Goal: Information Seeking & Learning: Learn about a topic

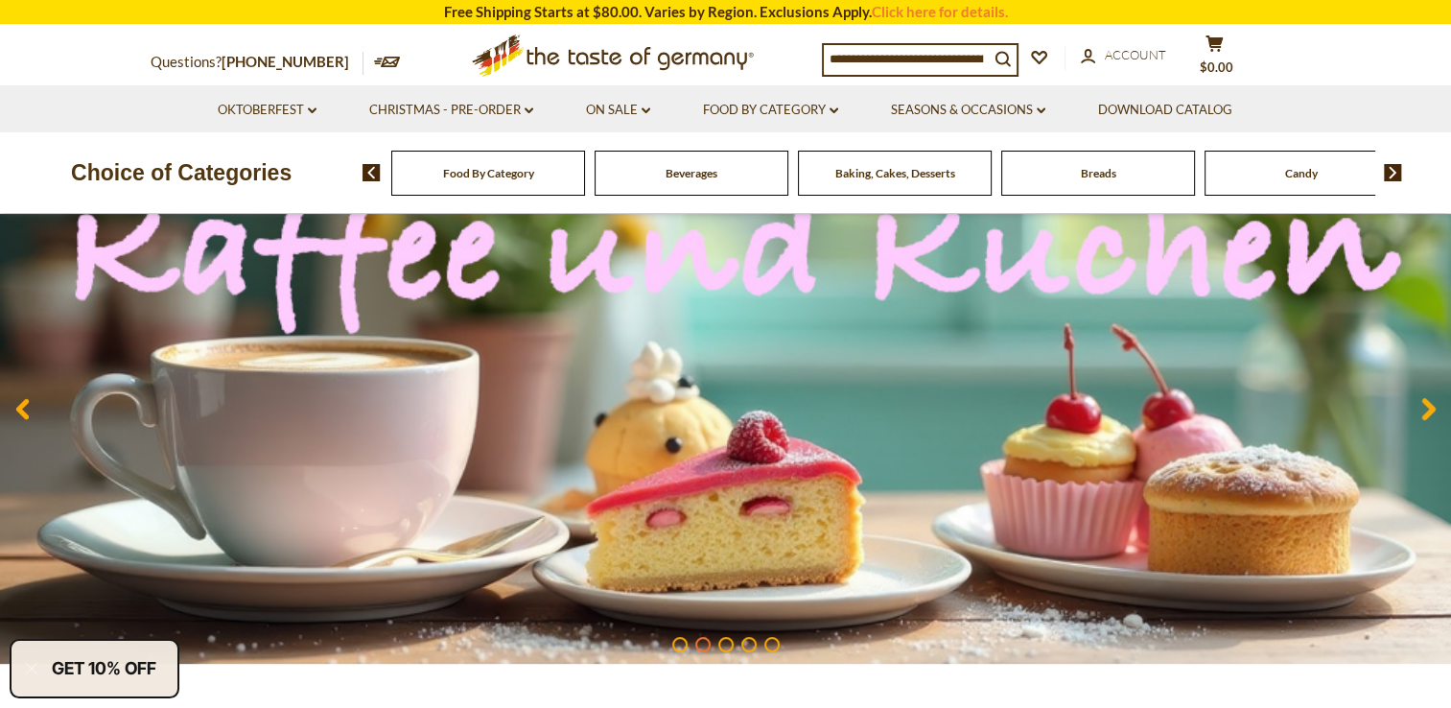
scroll to position [192, 0]
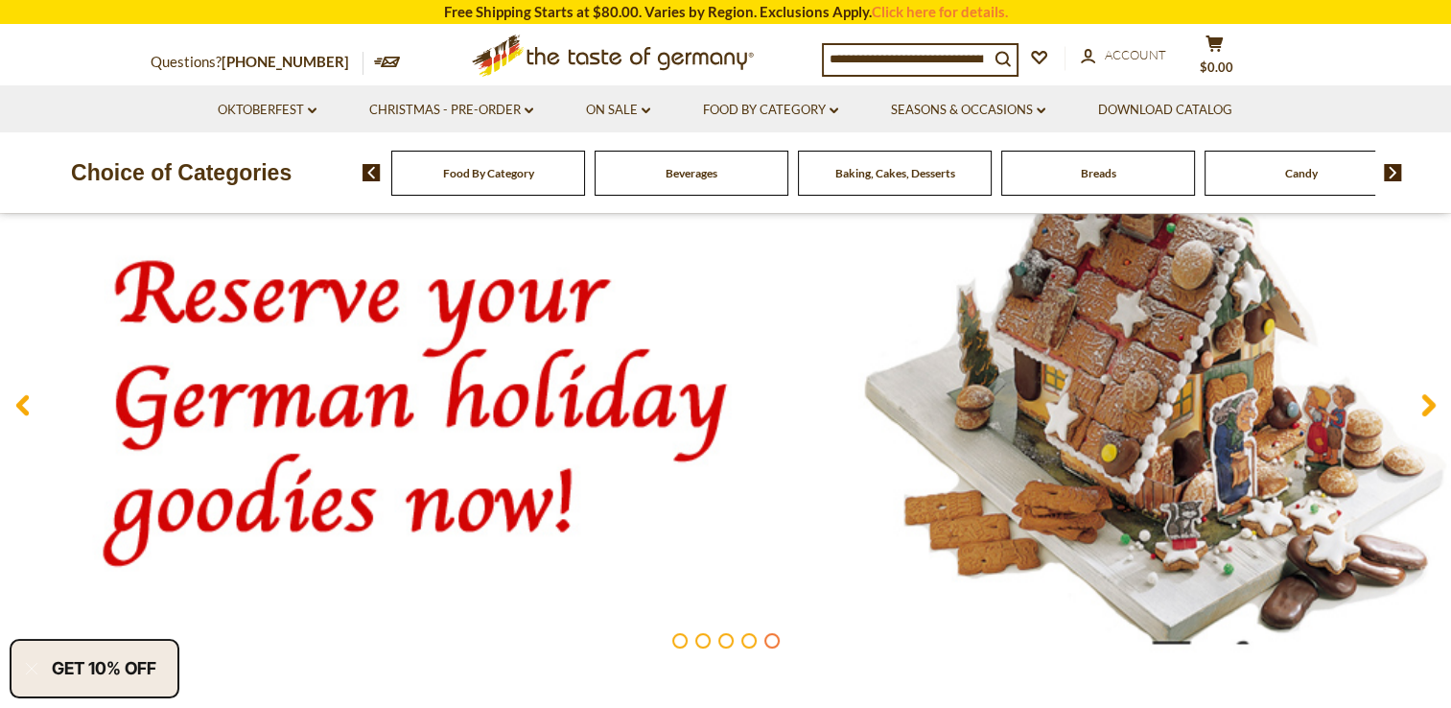
click at [1295, 175] on span "Candy" at bounding box center [1301, 173] width 33 height 14
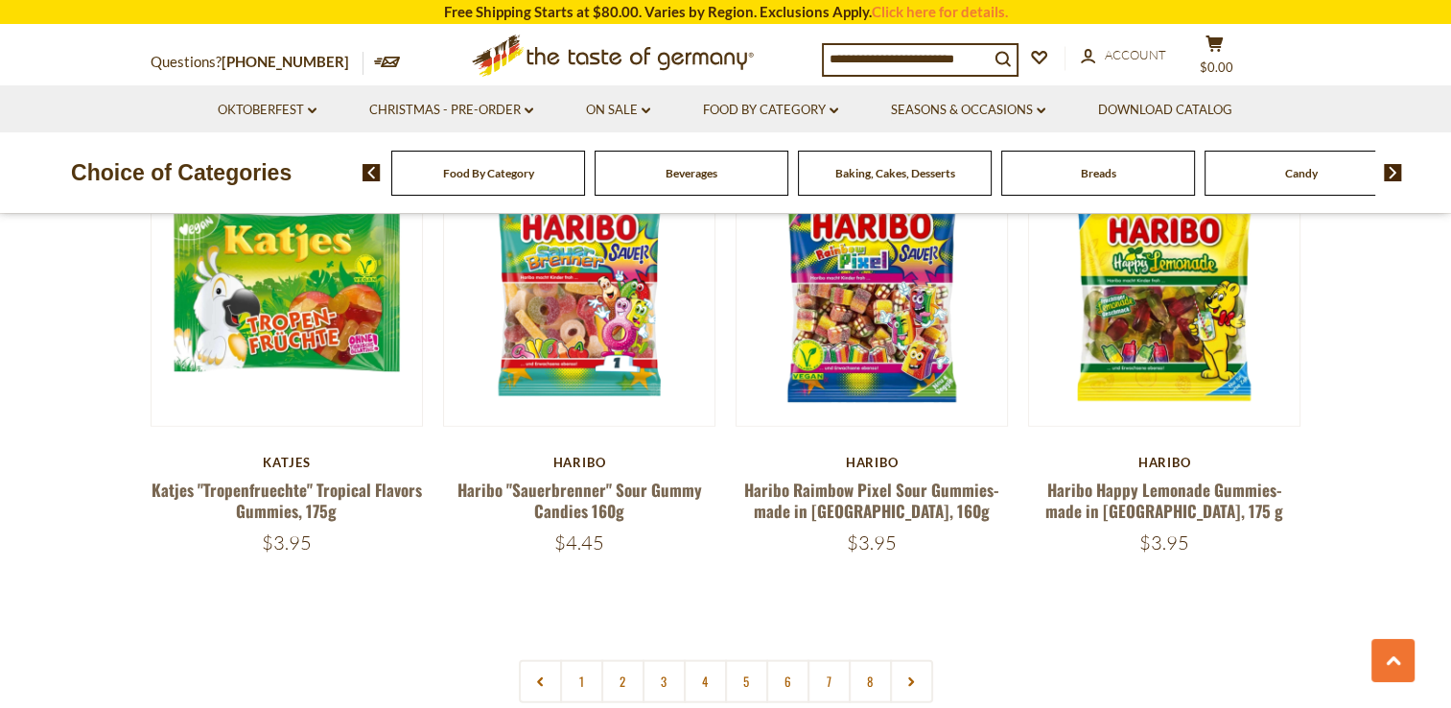
scroll to position [4508, 0]
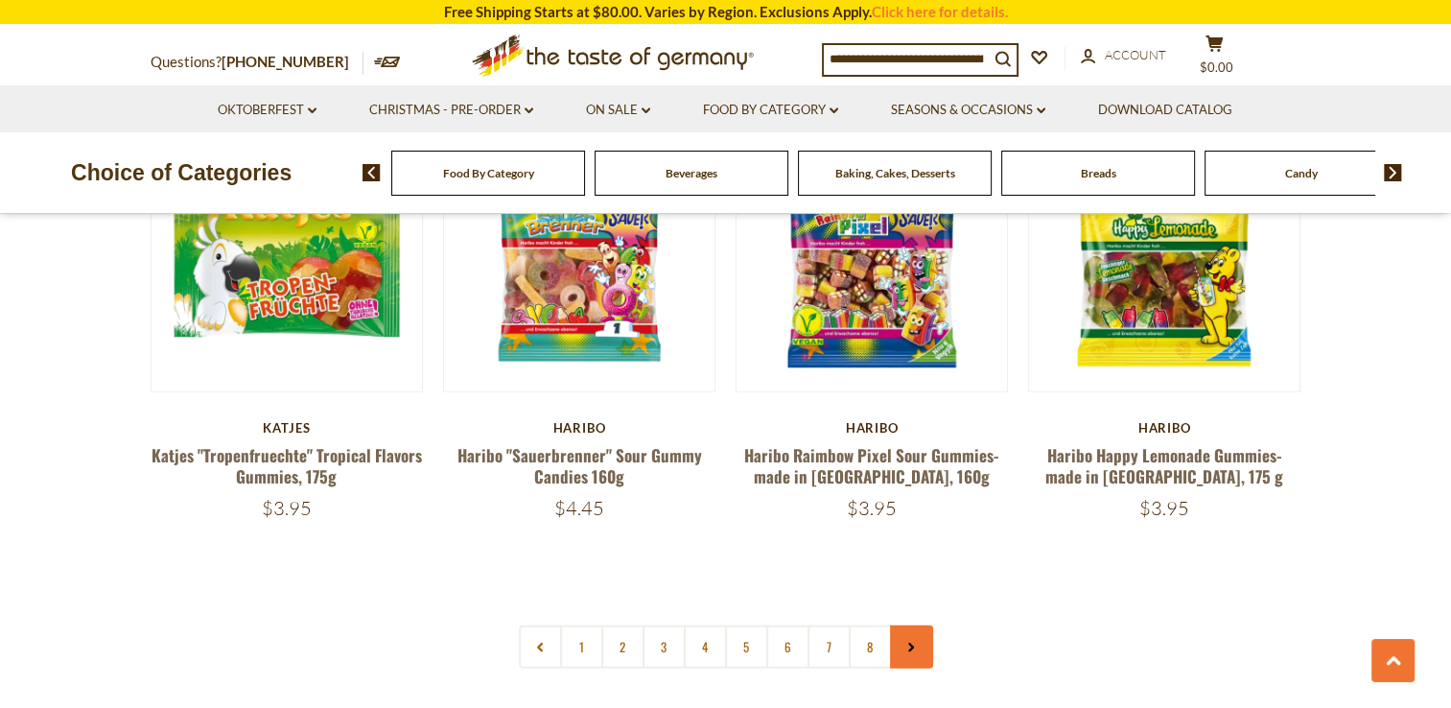
click at [907, 625] on link at bounding box center [911, 646] width 43 height 43
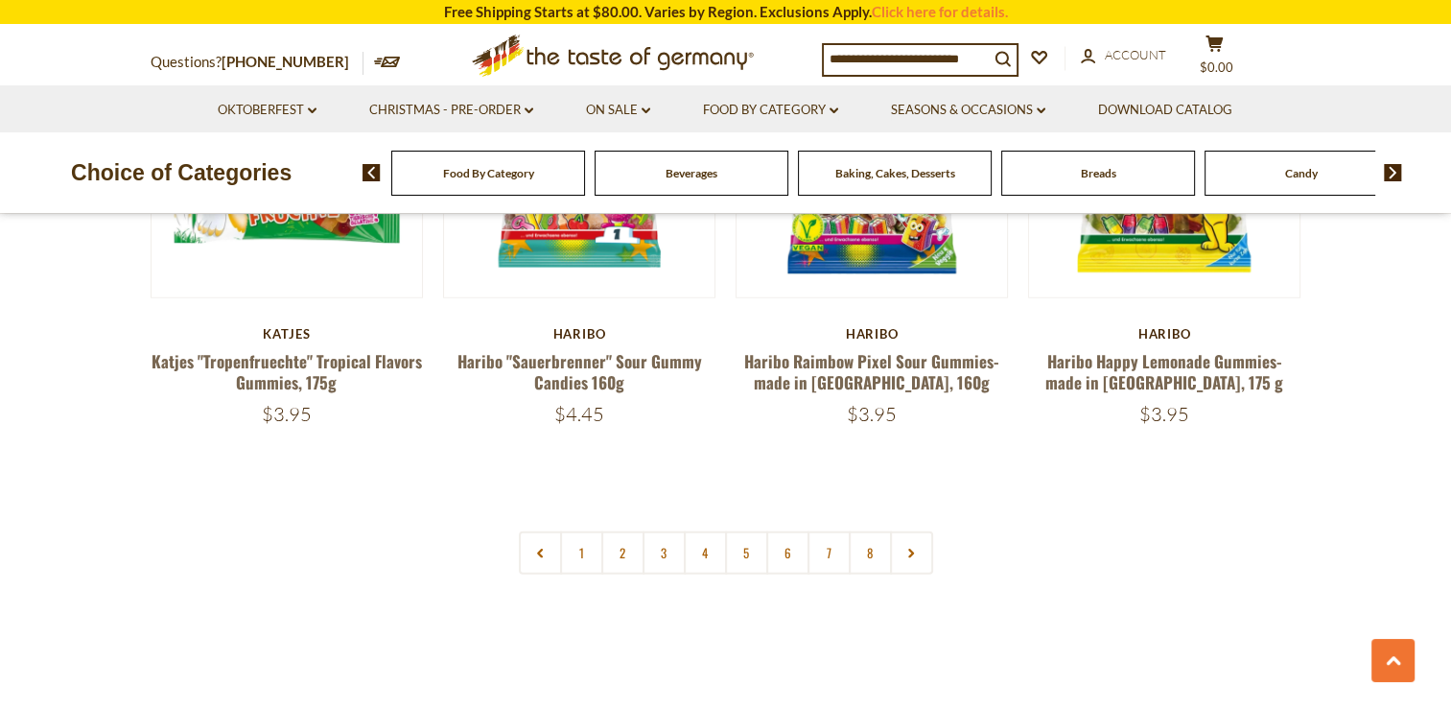
scroll to position [4604, 0]
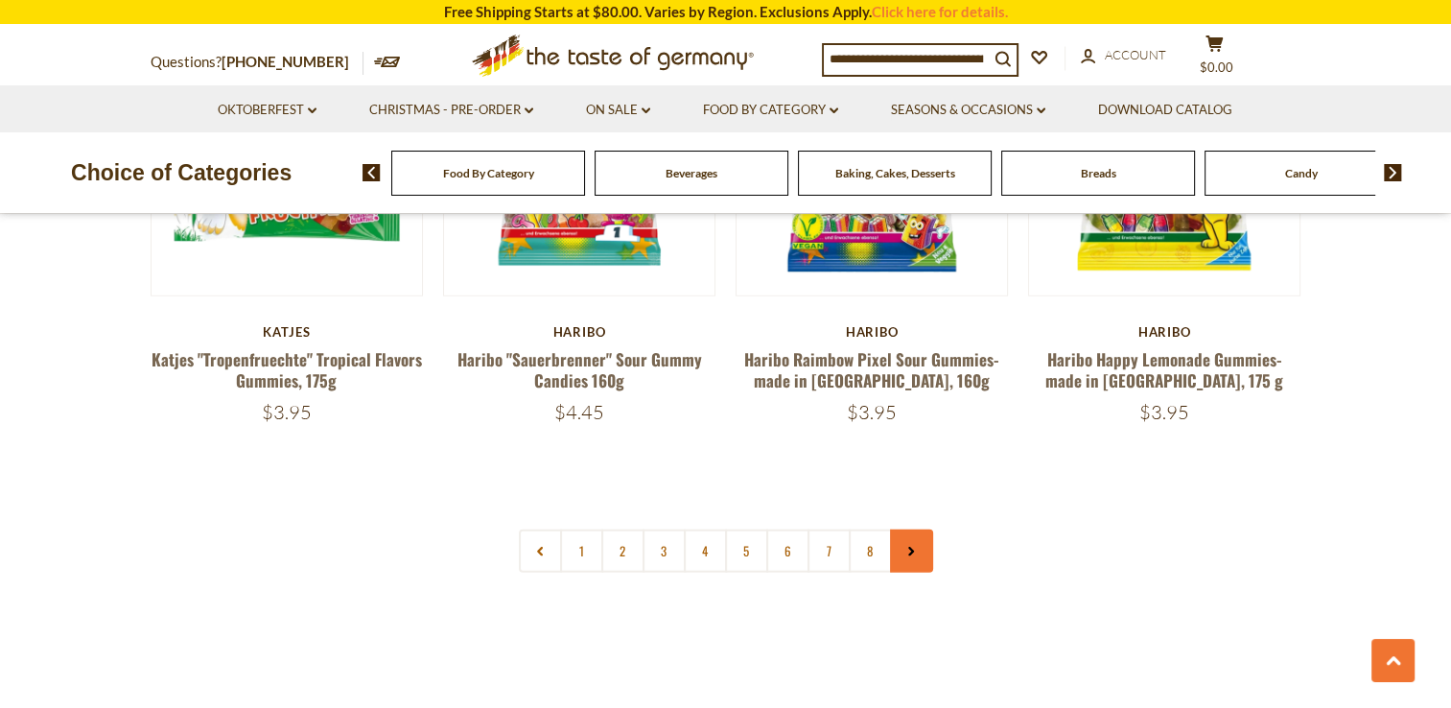
click at [909, 547] on icon at bounding box center [912, 552] width 12 height 10
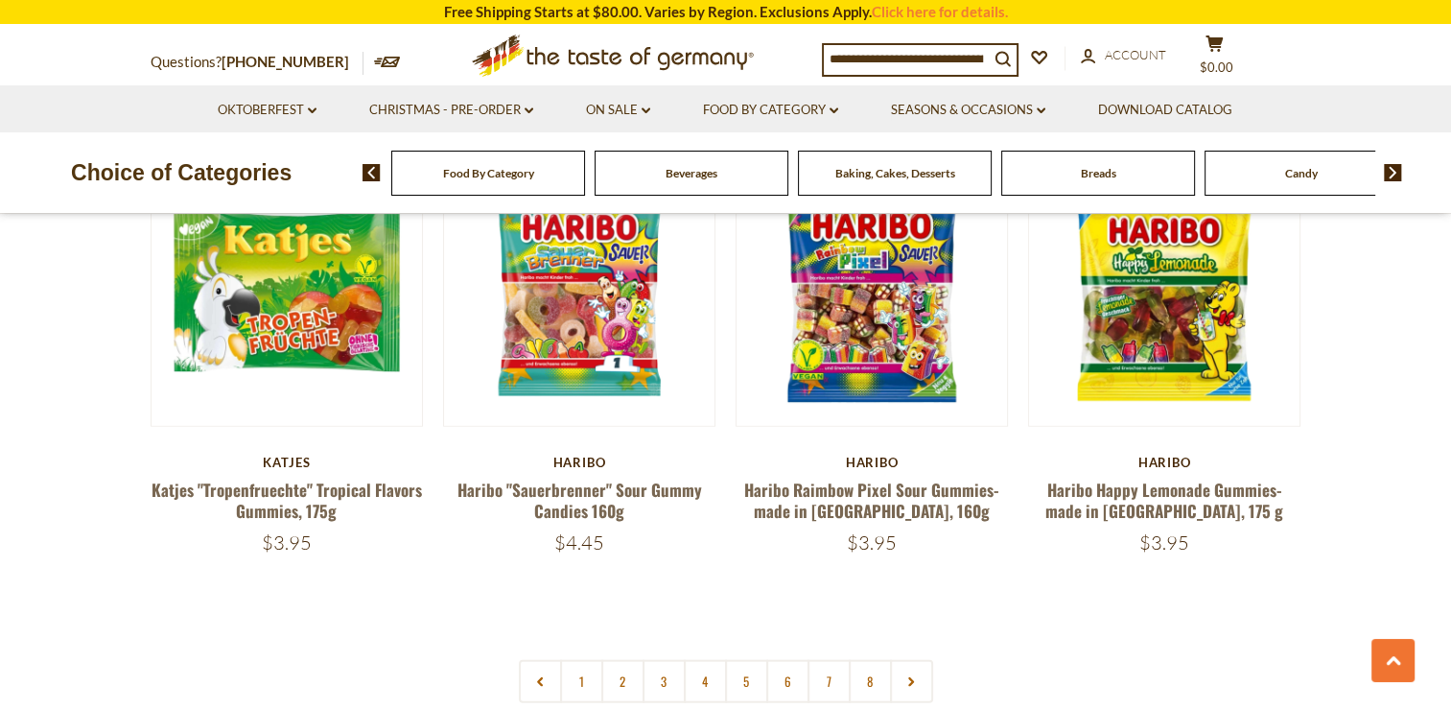
scroll to position [4508, 0]
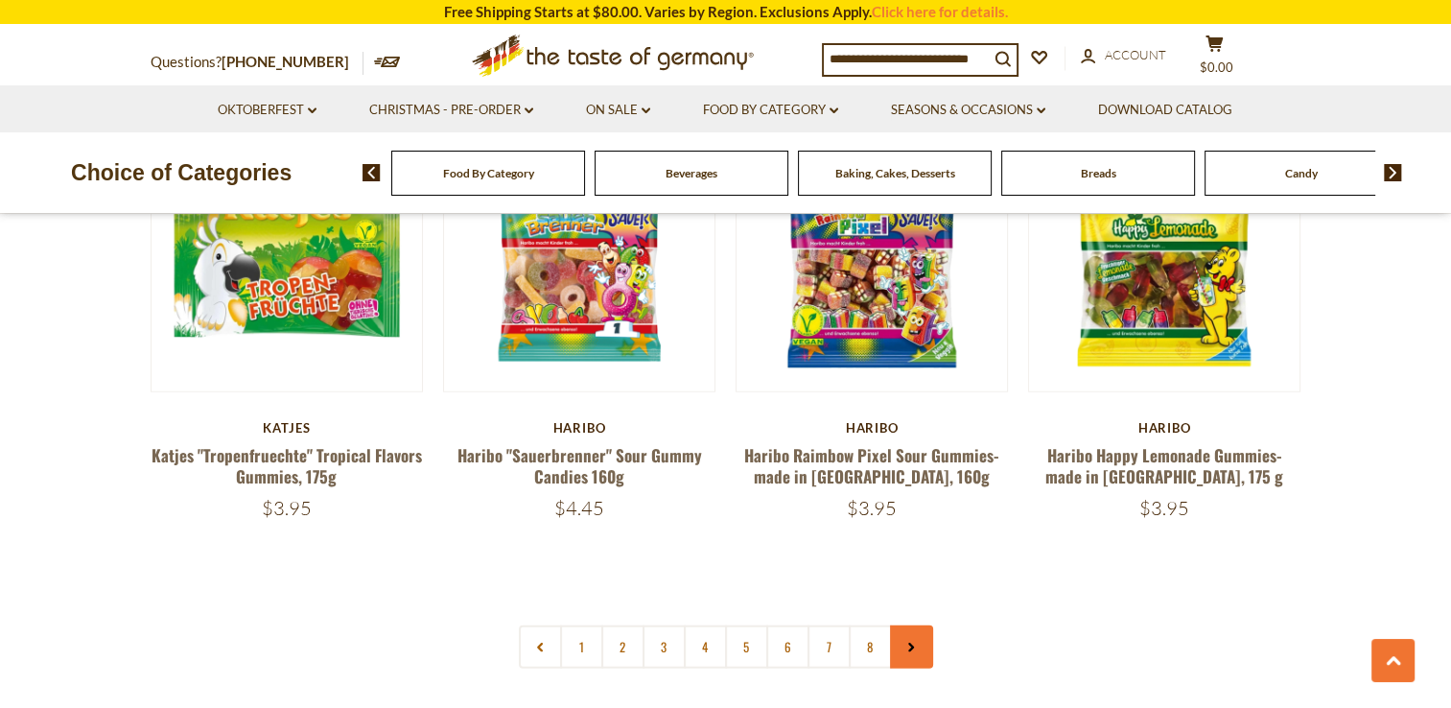
click at [915, 625] on link at bounding box center [911, 646] width 43 height 43
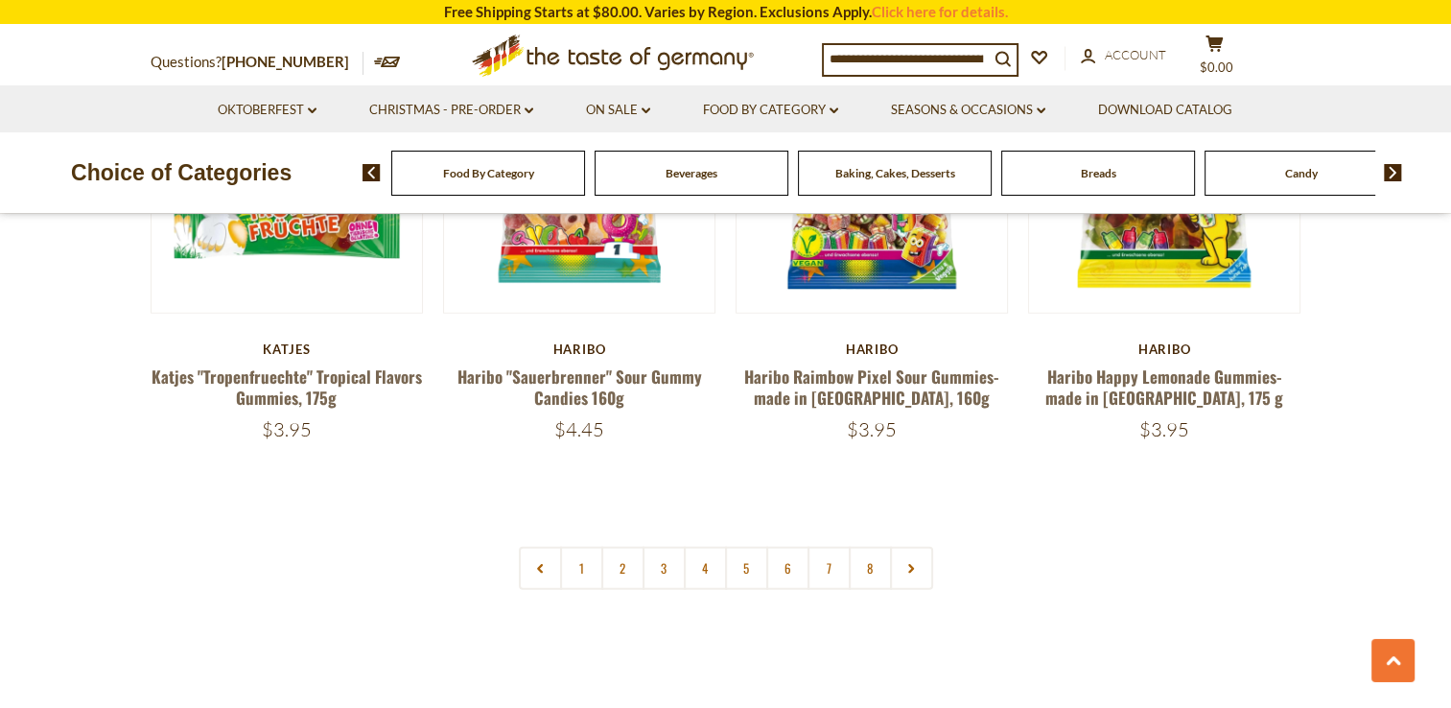
scroll to position [4604, 0]
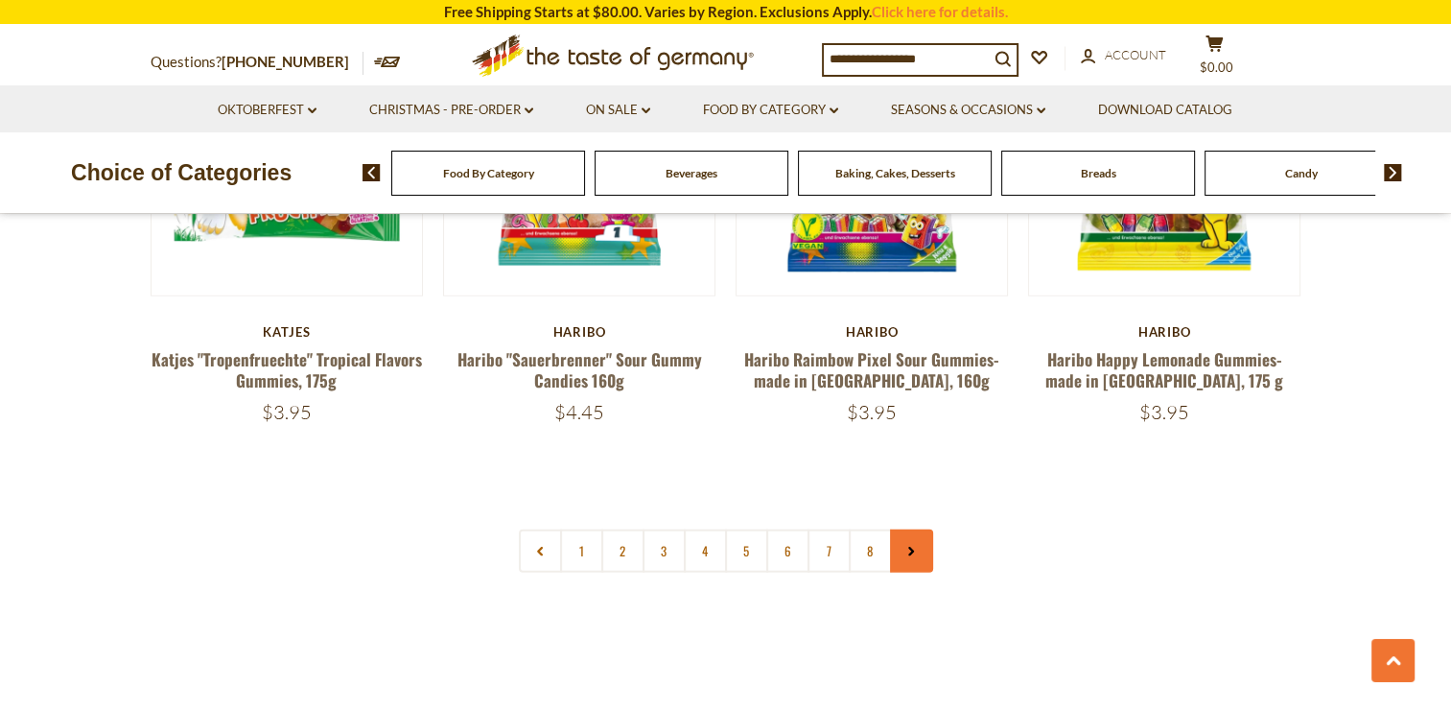
click at [907, 530] on link at bounding box center [911, 551] width 43 height 43
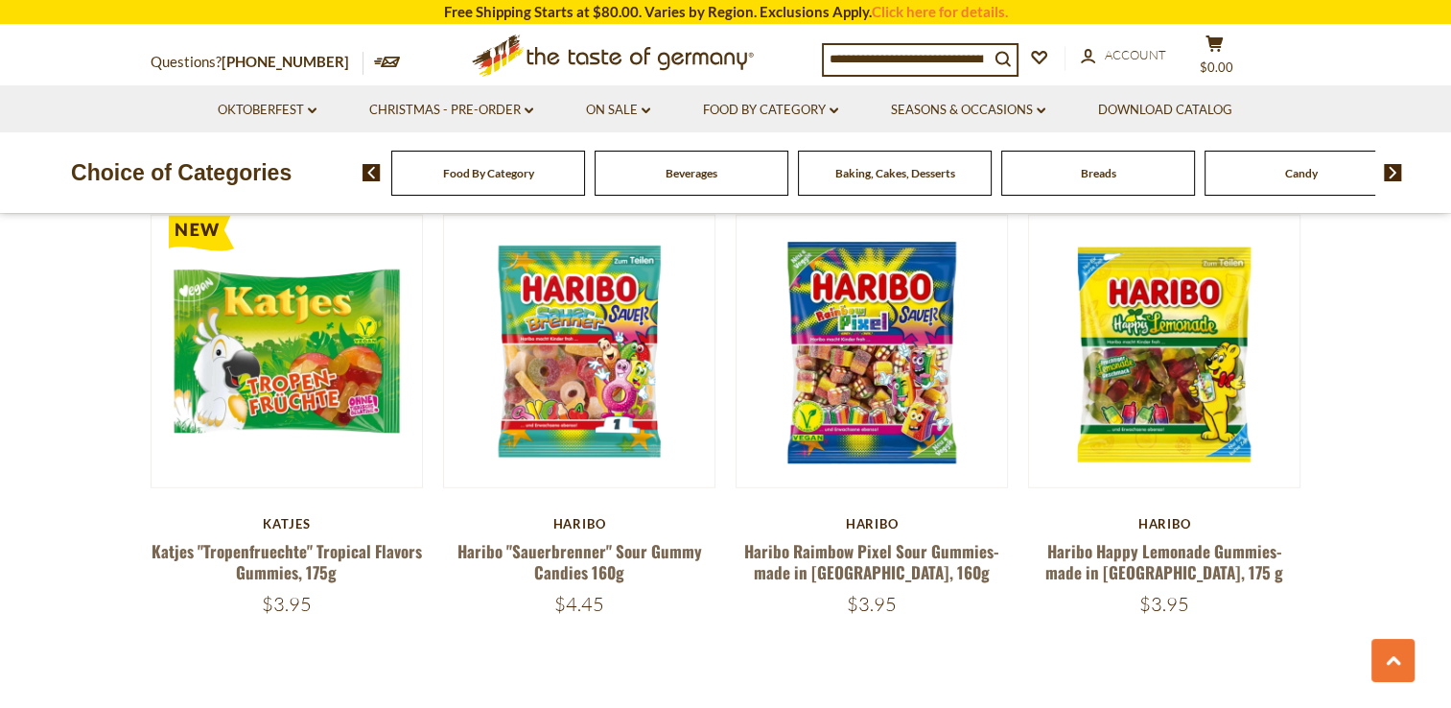
scroll to position [4508, 0]
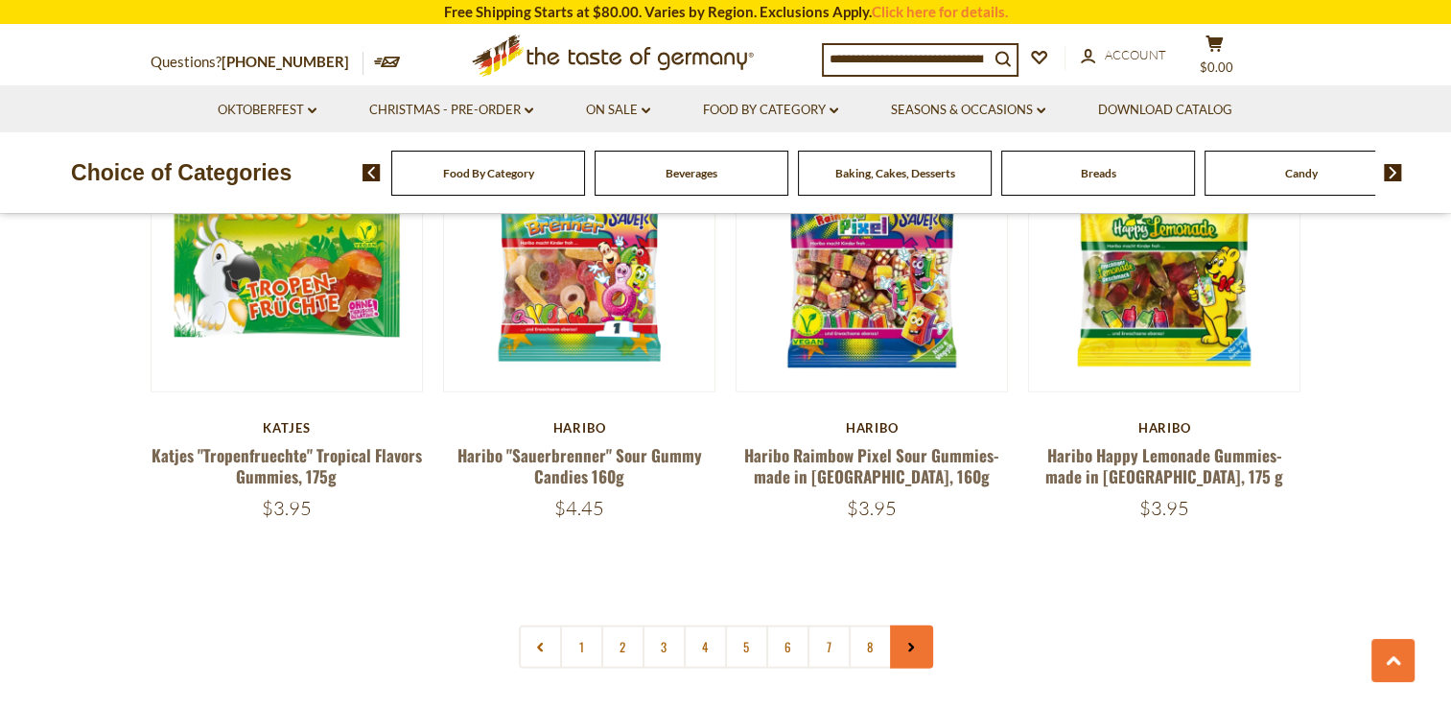
click at [913, 625] on link at bounding box center [911, 646] width 43 height 43
click at [909, 643] on use at bounding box center [911, 648] width 6 height 10
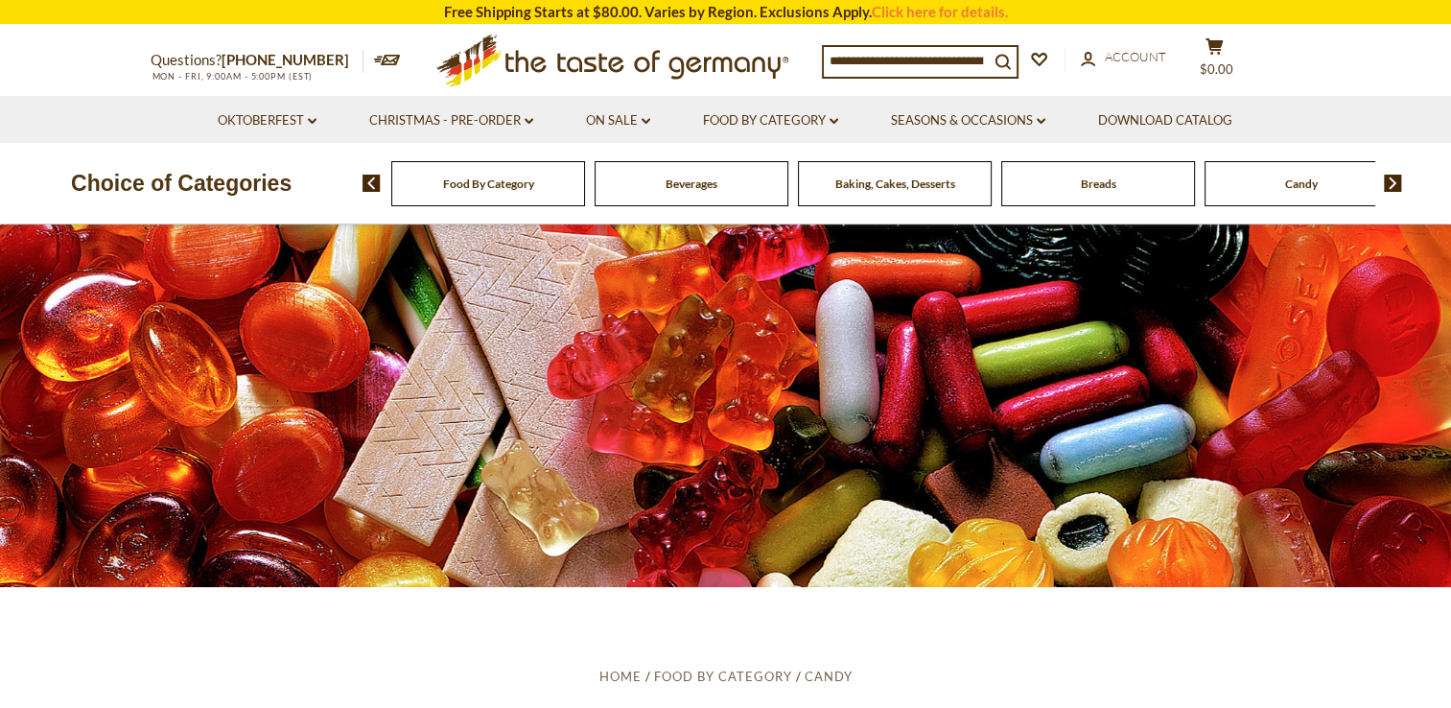
click at [840, 59] on input at bounding box center [906, 60] width 165 height 27
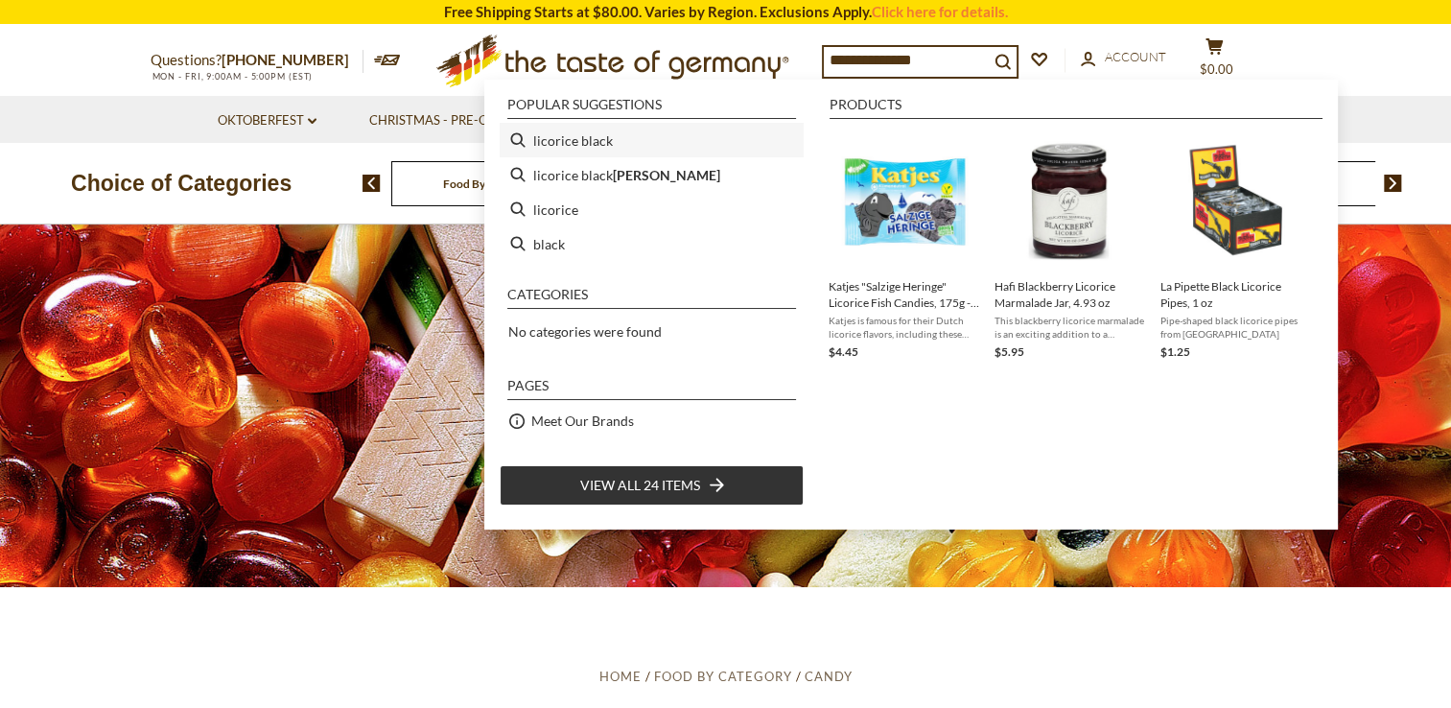
type input "**********"
click at [514, 134] on li "licorice black" at bounding box center [652, 140] width 304 height 35
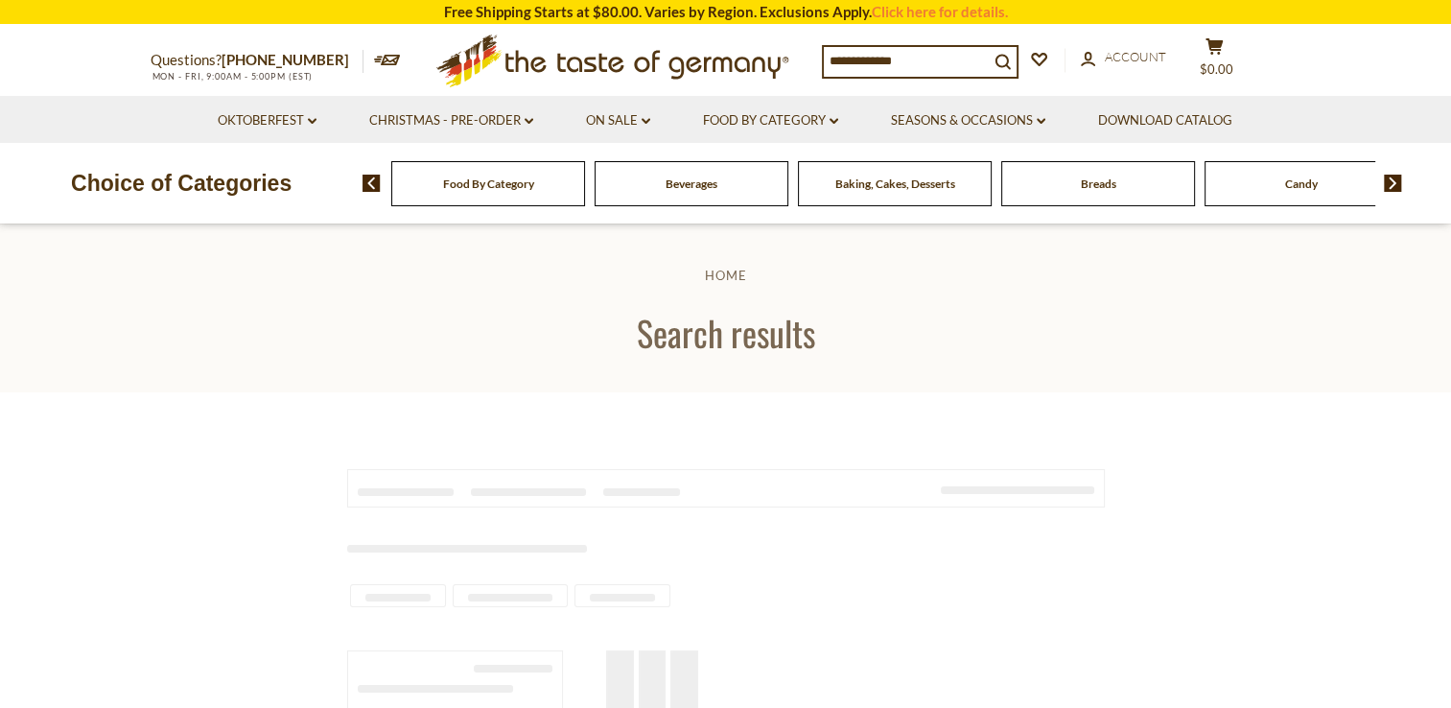
type input "**********"
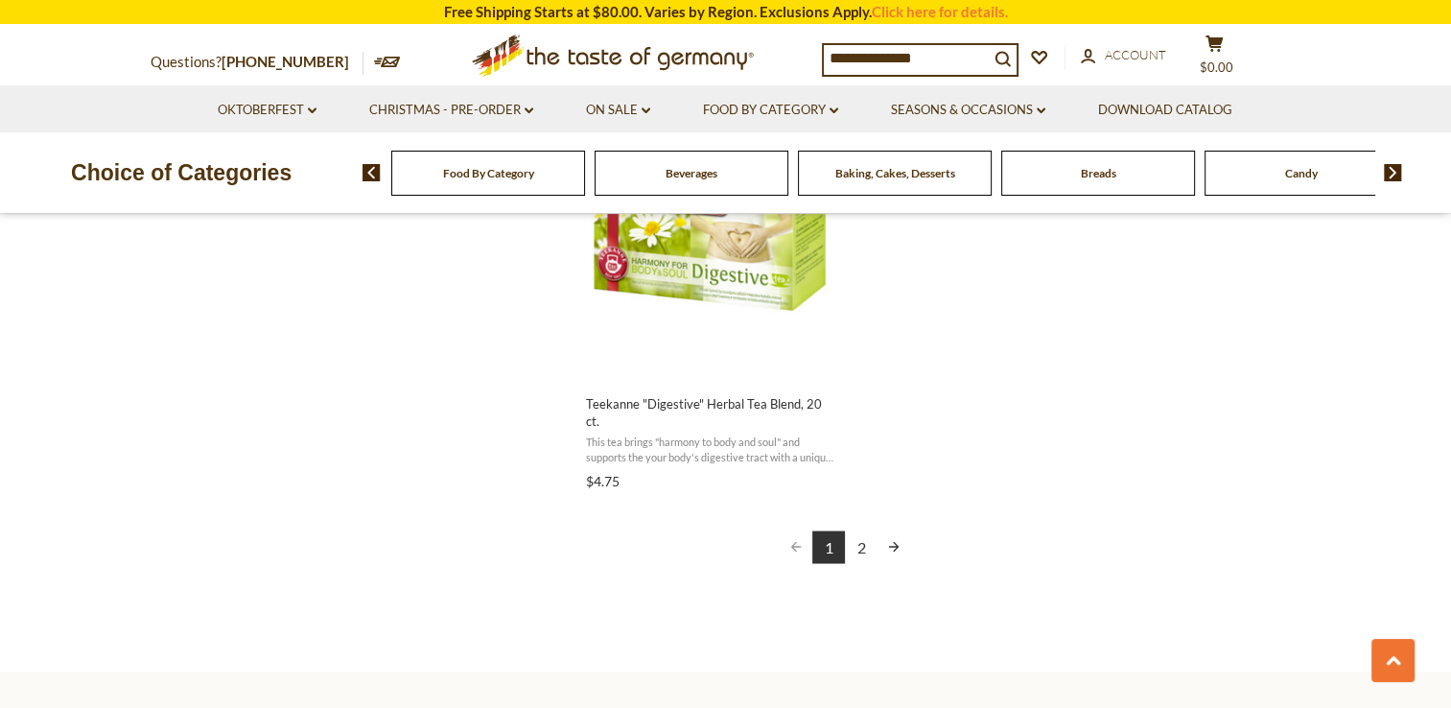
scroll to position [3453, 0]
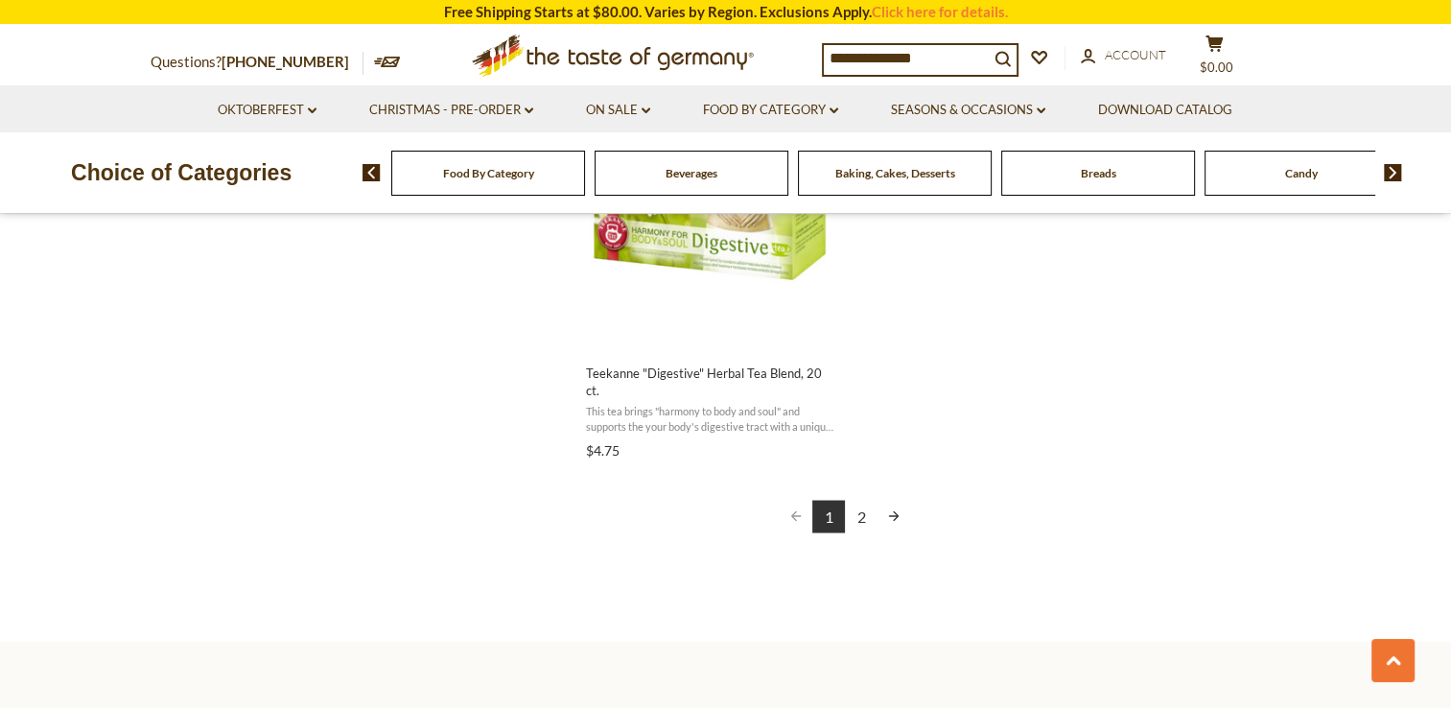
click at [862, 500] on link "2" at bounding box center [861, 516] width 33 height 33
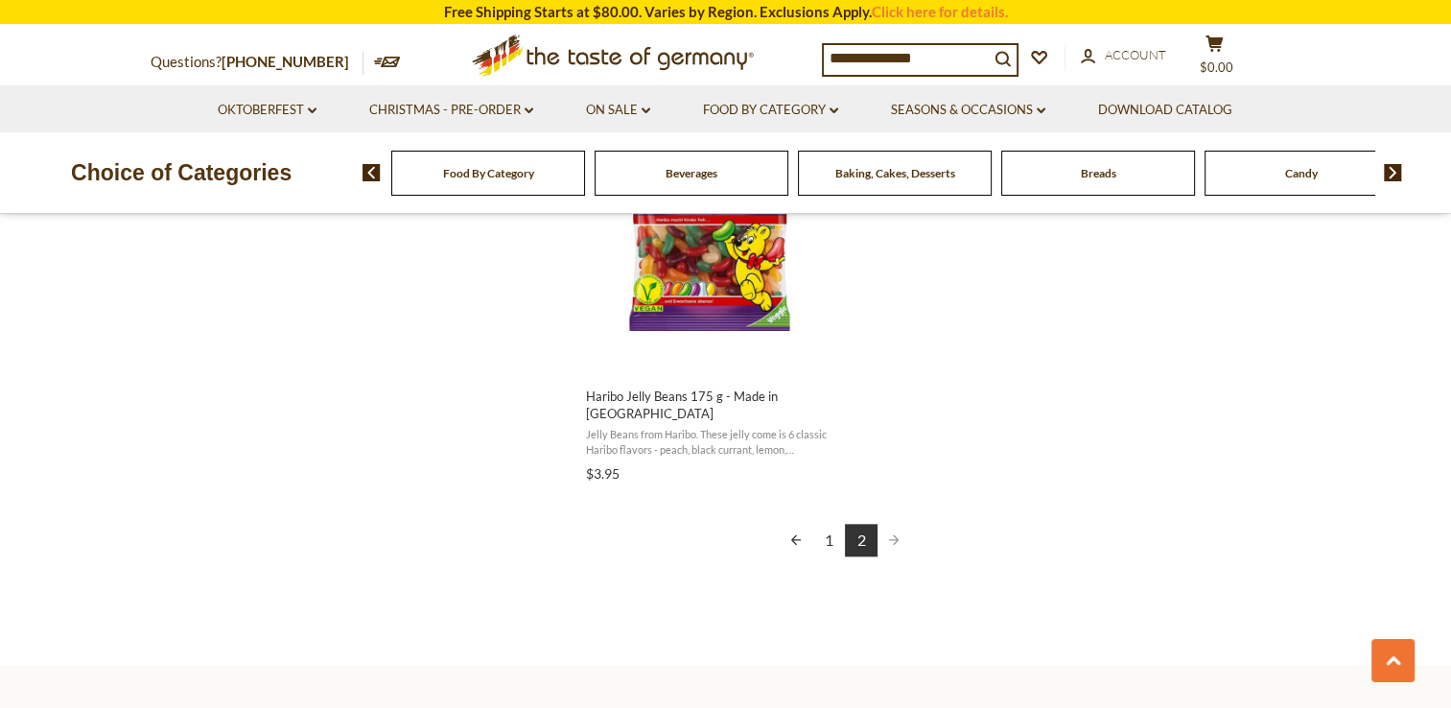
scroll to position [2206, 0]
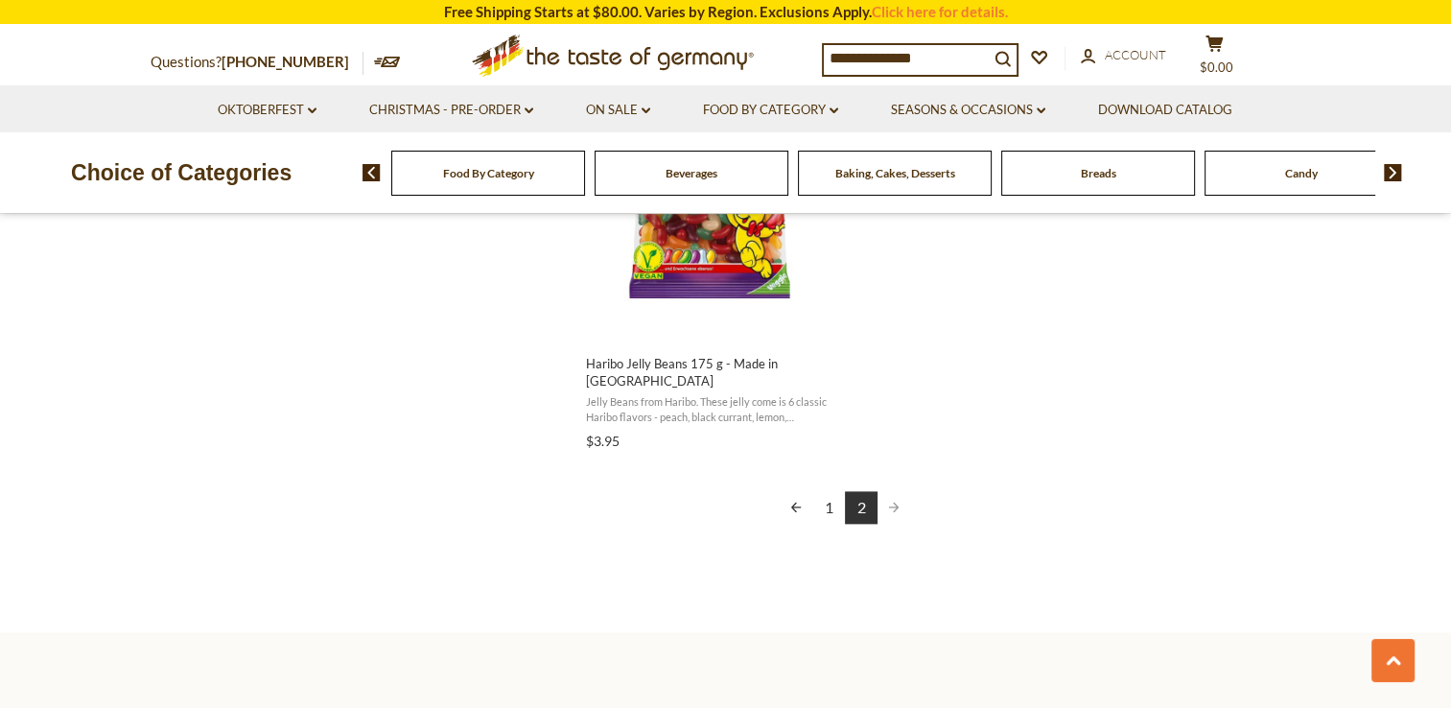
click at [893, 491] on span "Pagination" at bounding box center [894, 507] width 33 height 33
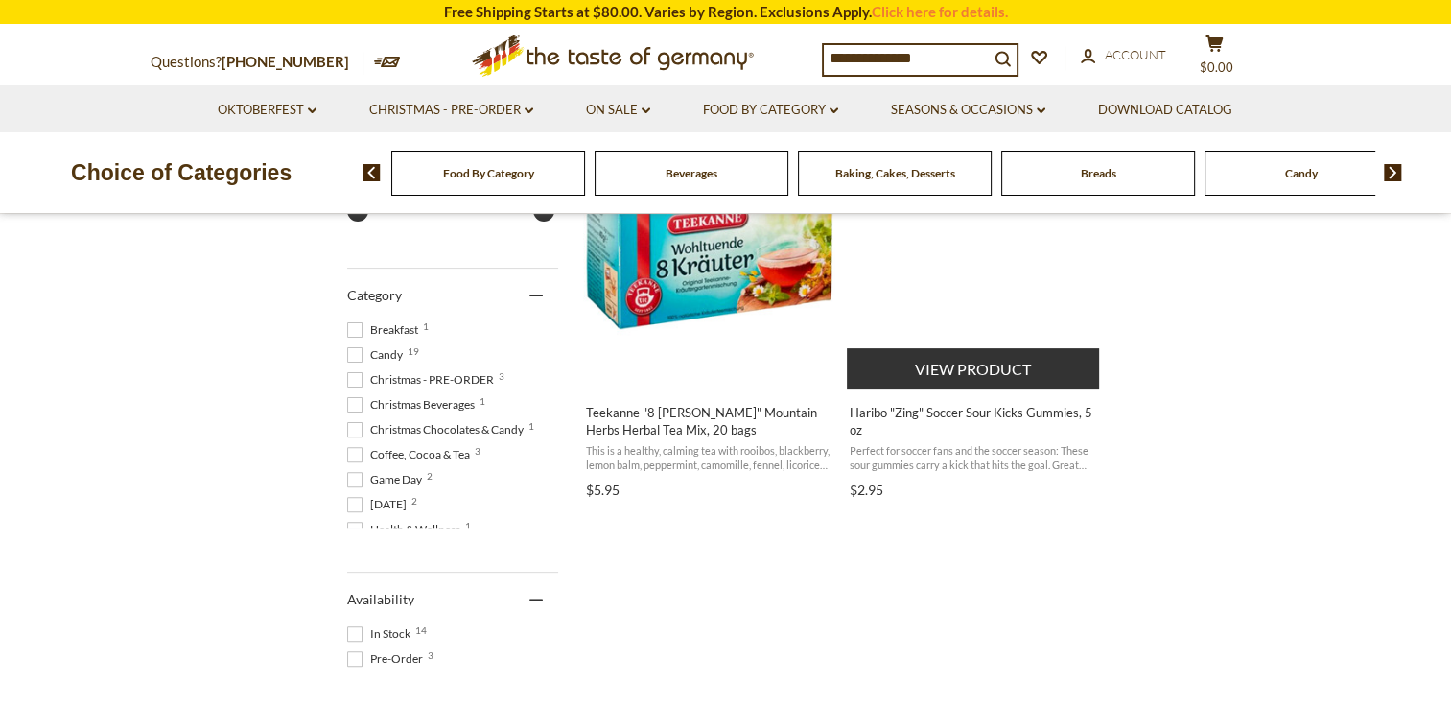
scroll to position [480, 0]
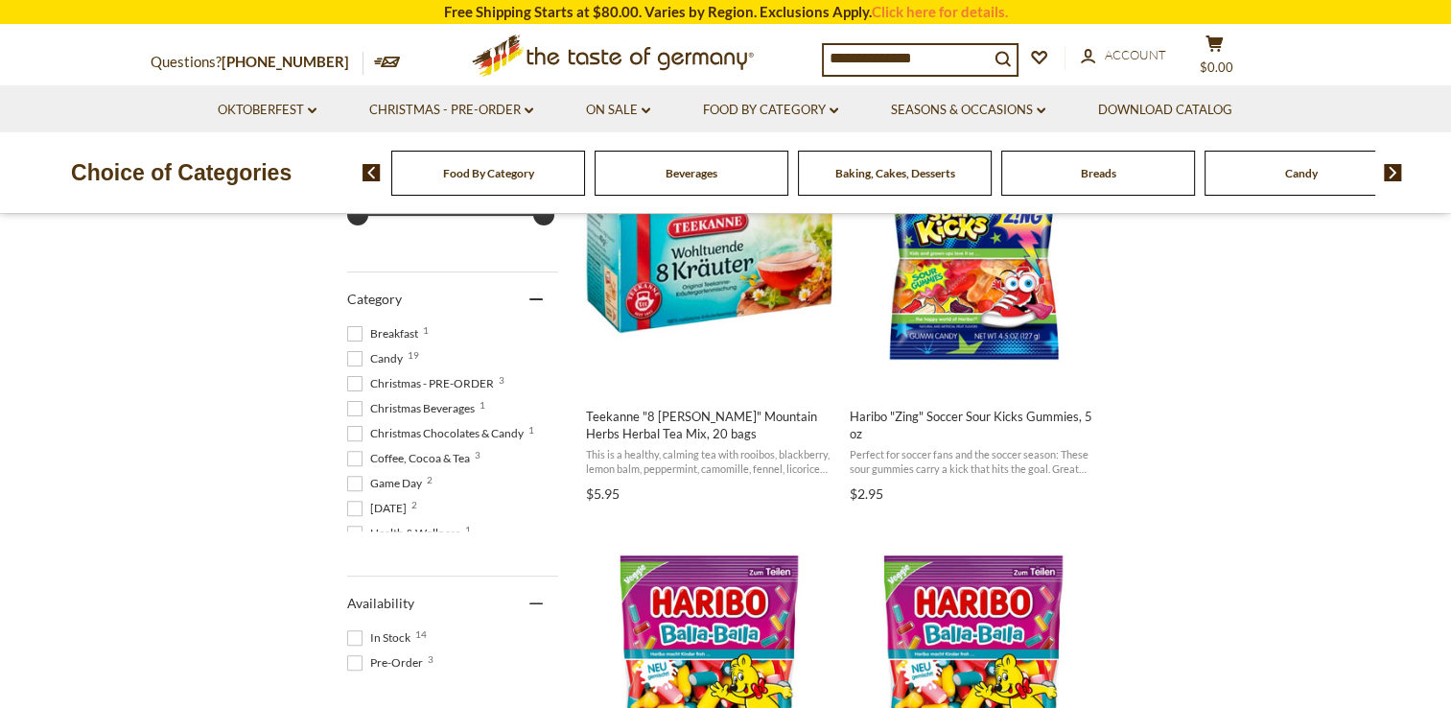
click at [927, 177] on span "Baking, Cakes, Desserts" at bounding box center [896, 173] width 120 height 14
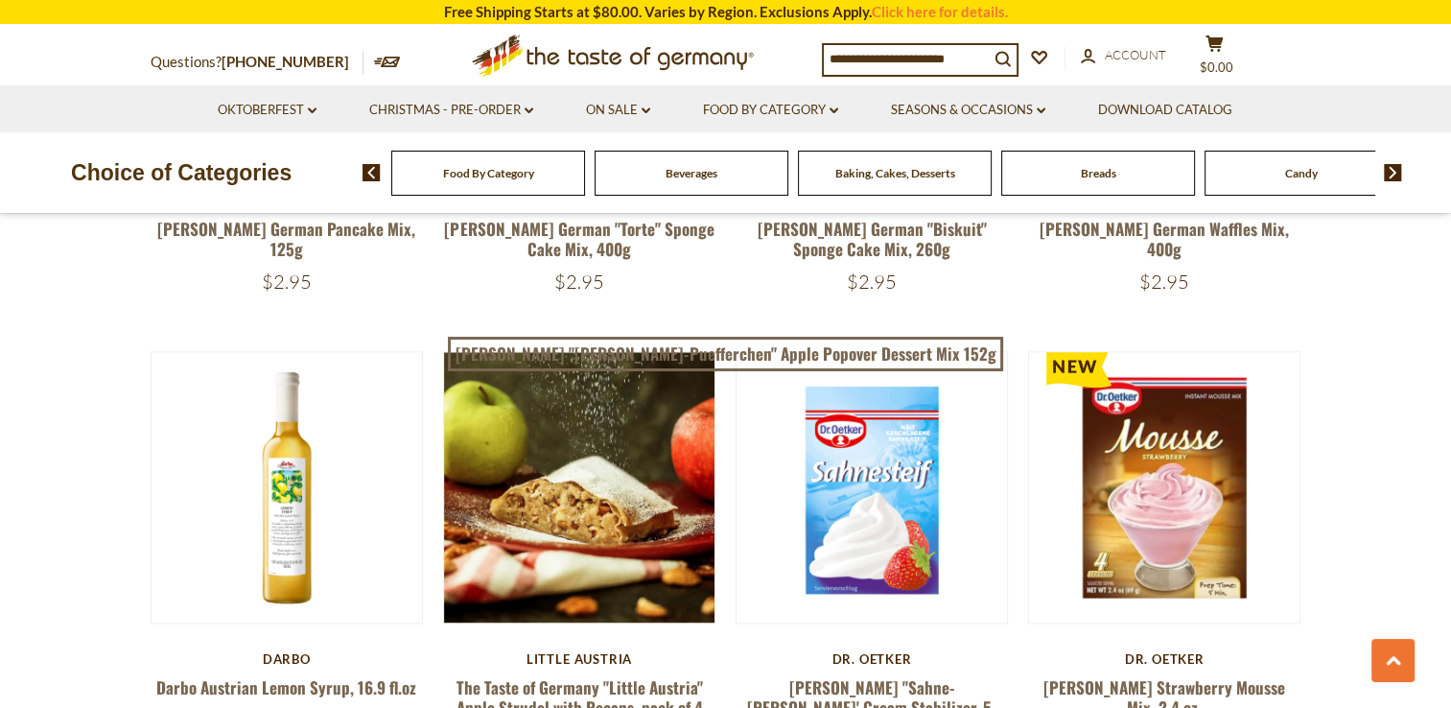
scroll to position [2398, 0]
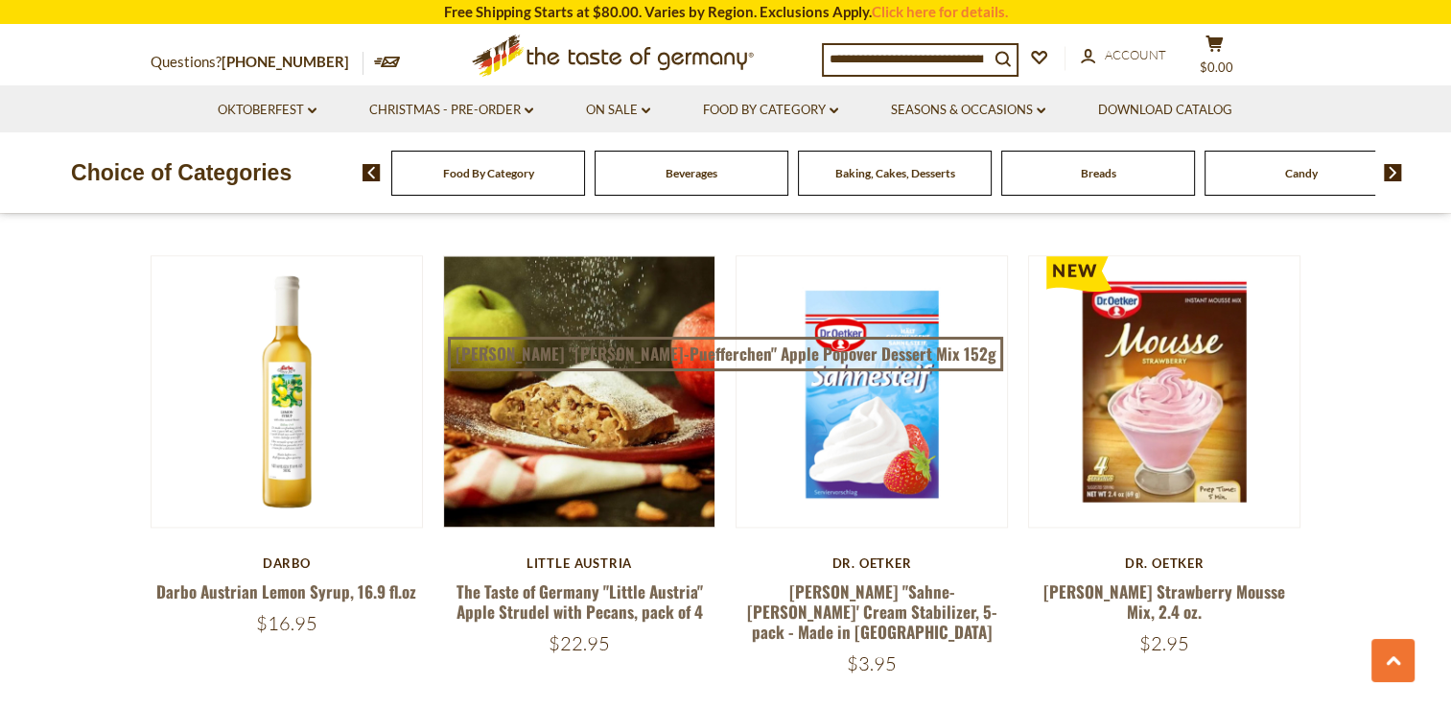
click at [863, 574] on div "[PERSON_NAME] [PERSON_NAME] "Sahne-[PERSON_NAME]' Cream Stabilizer, 5-pack - Ma…" at bounding box center [872, 615] width 273 height 120
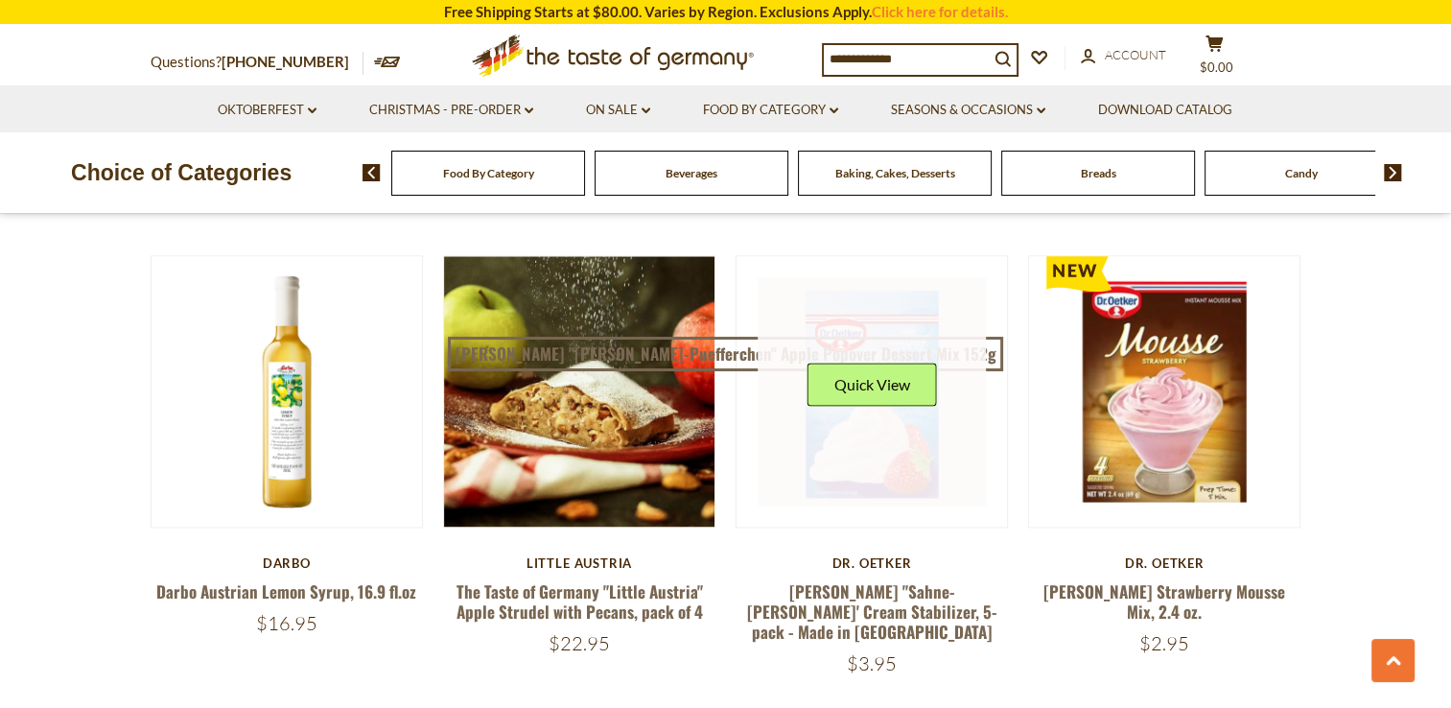
click at [872, 455] on link at bounding box center [872, 391] width 228 height 228
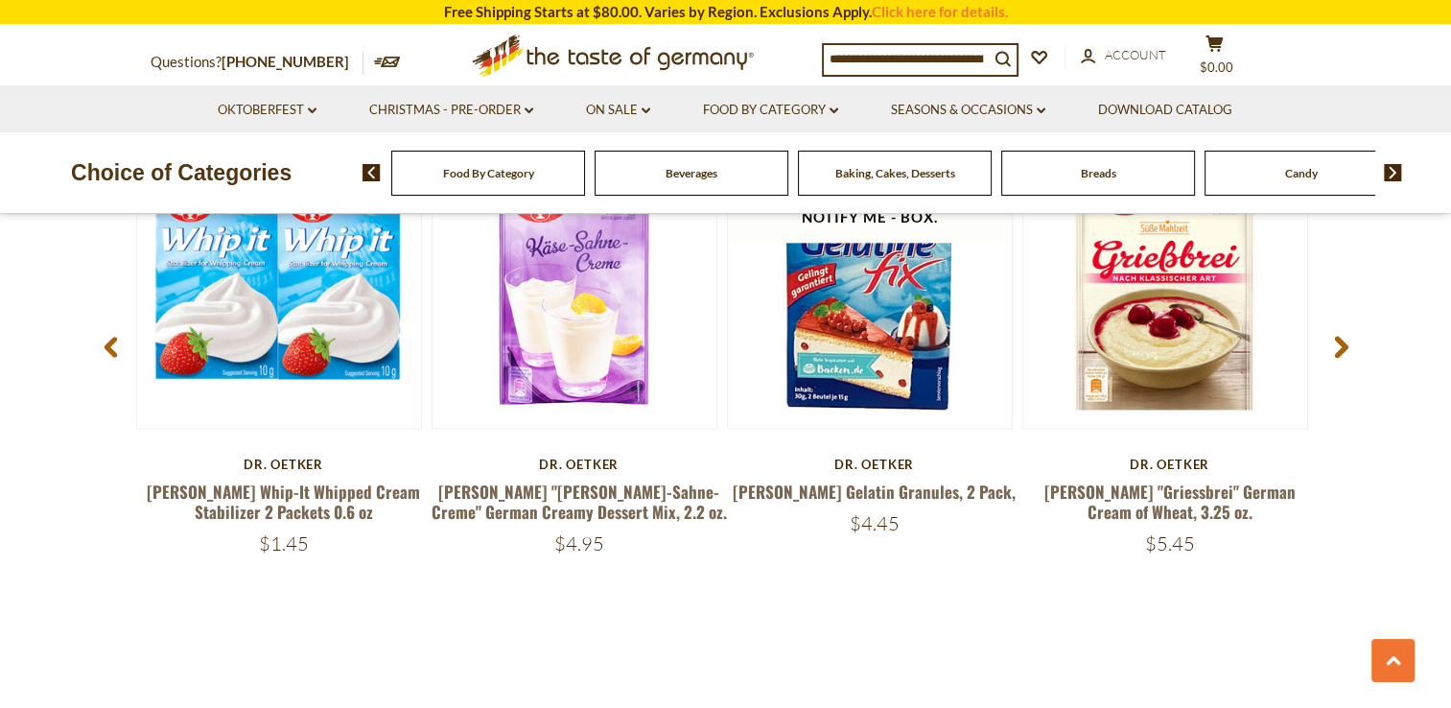
scroll to position [2494, 0]
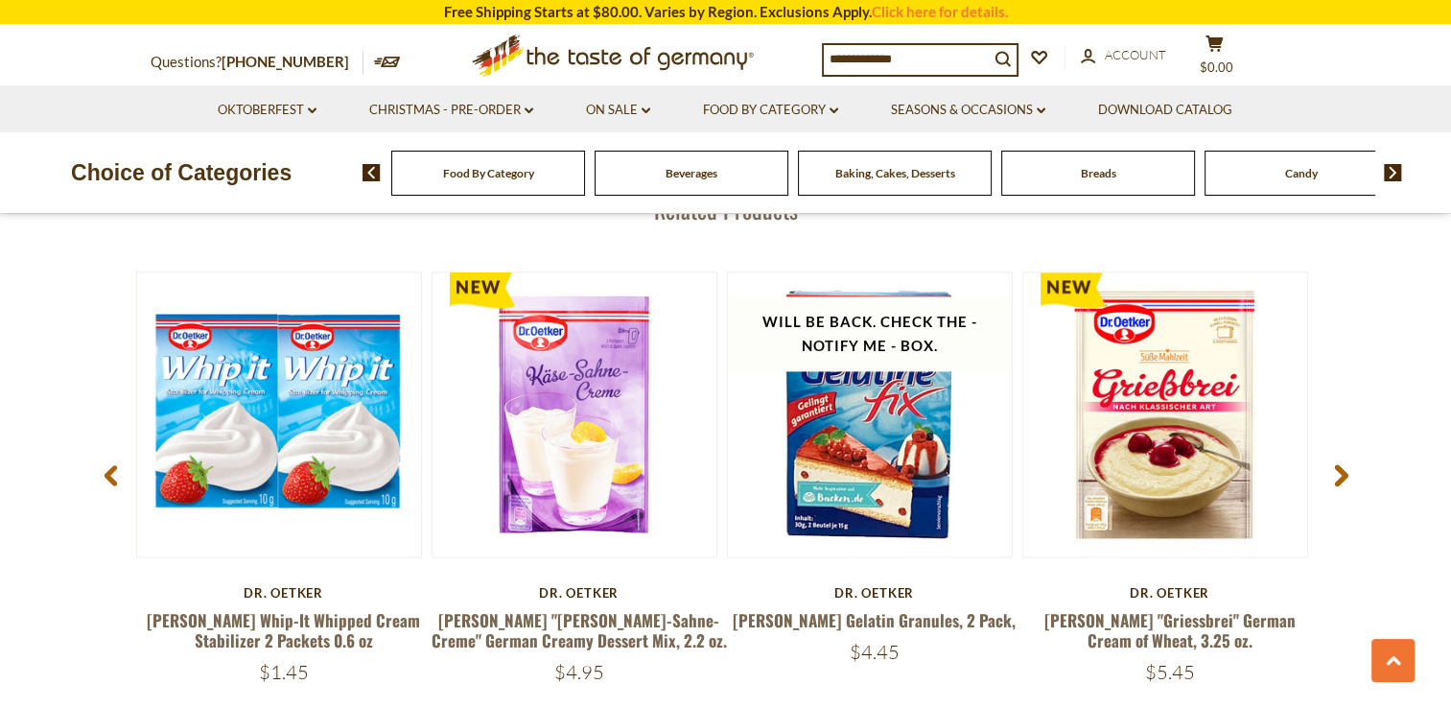
click at [1345, 469] on use at bounding box center [1340, 475] width 13 height 22
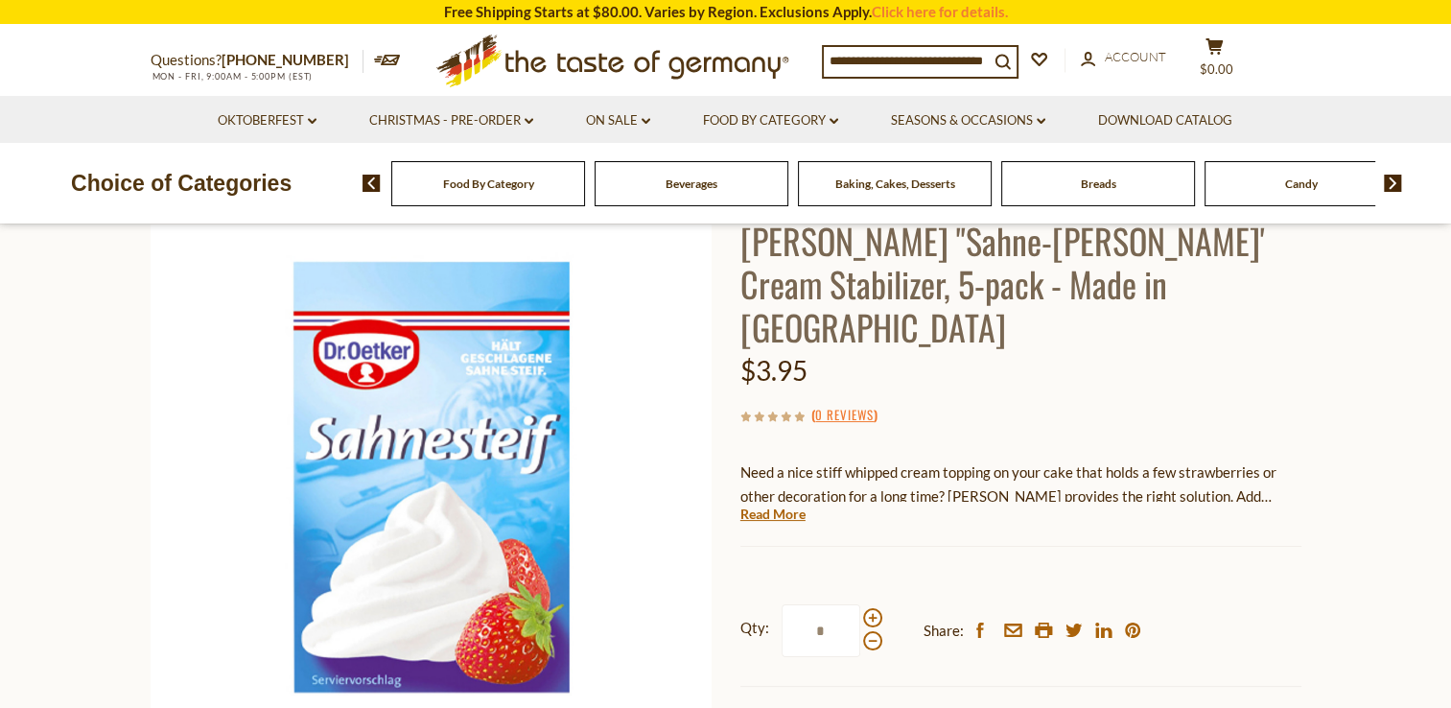
scroll to position [0, 0]
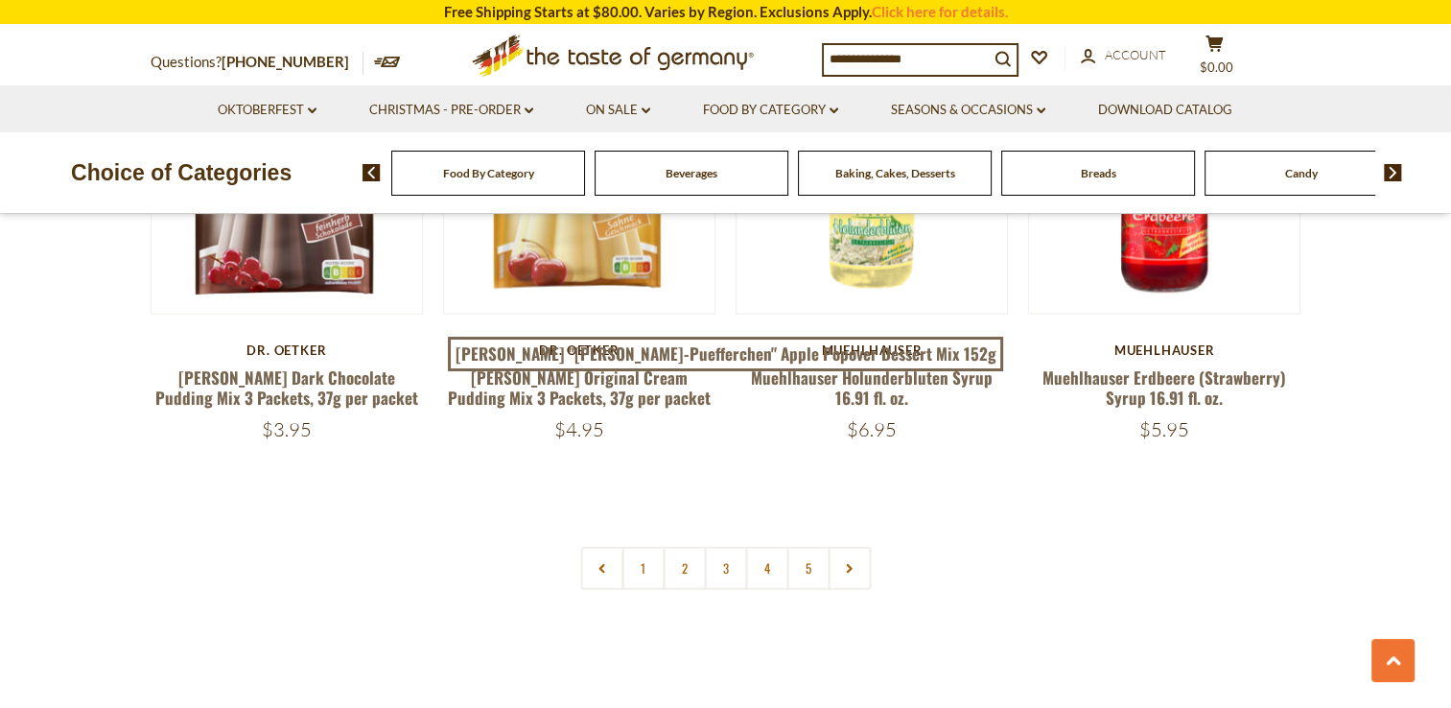
scroll to position [4508, 0]
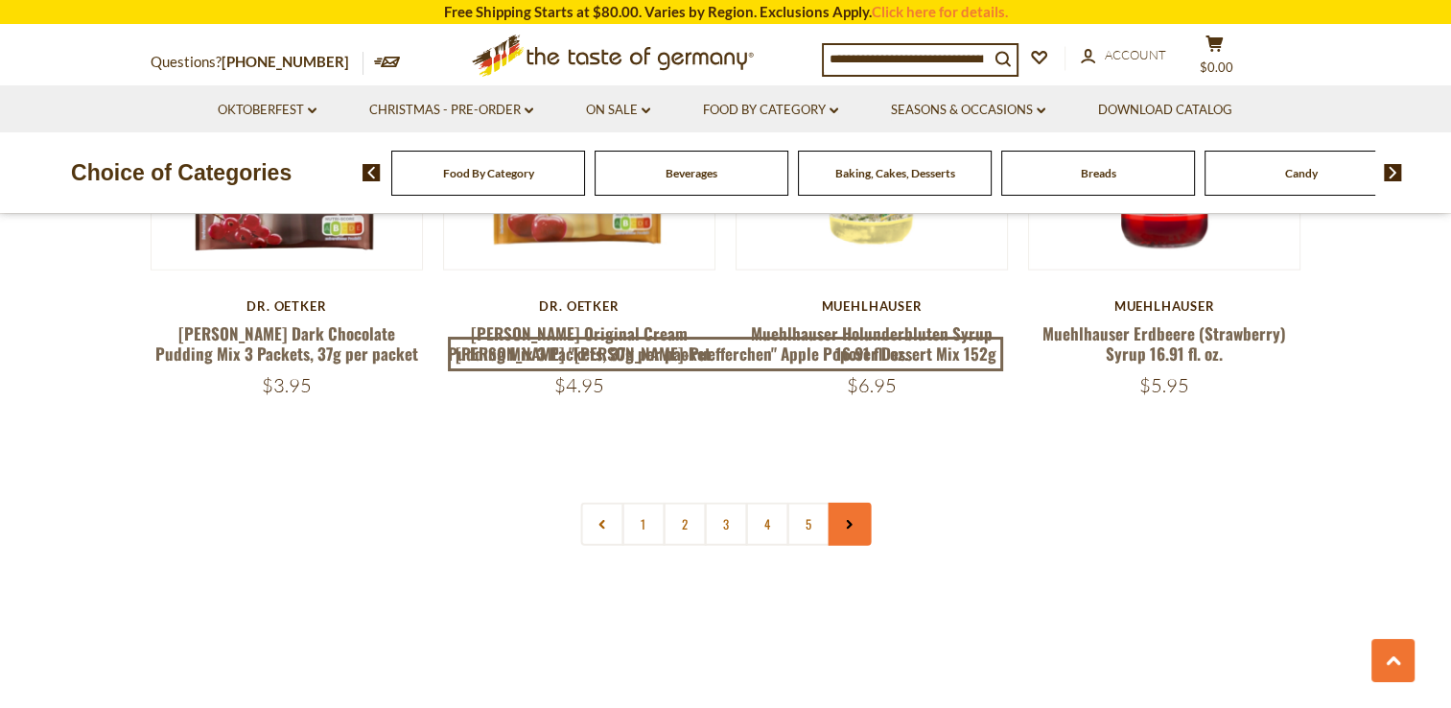
click at [848, 521] on use at bounding box center [850, 526] width 6 height 10
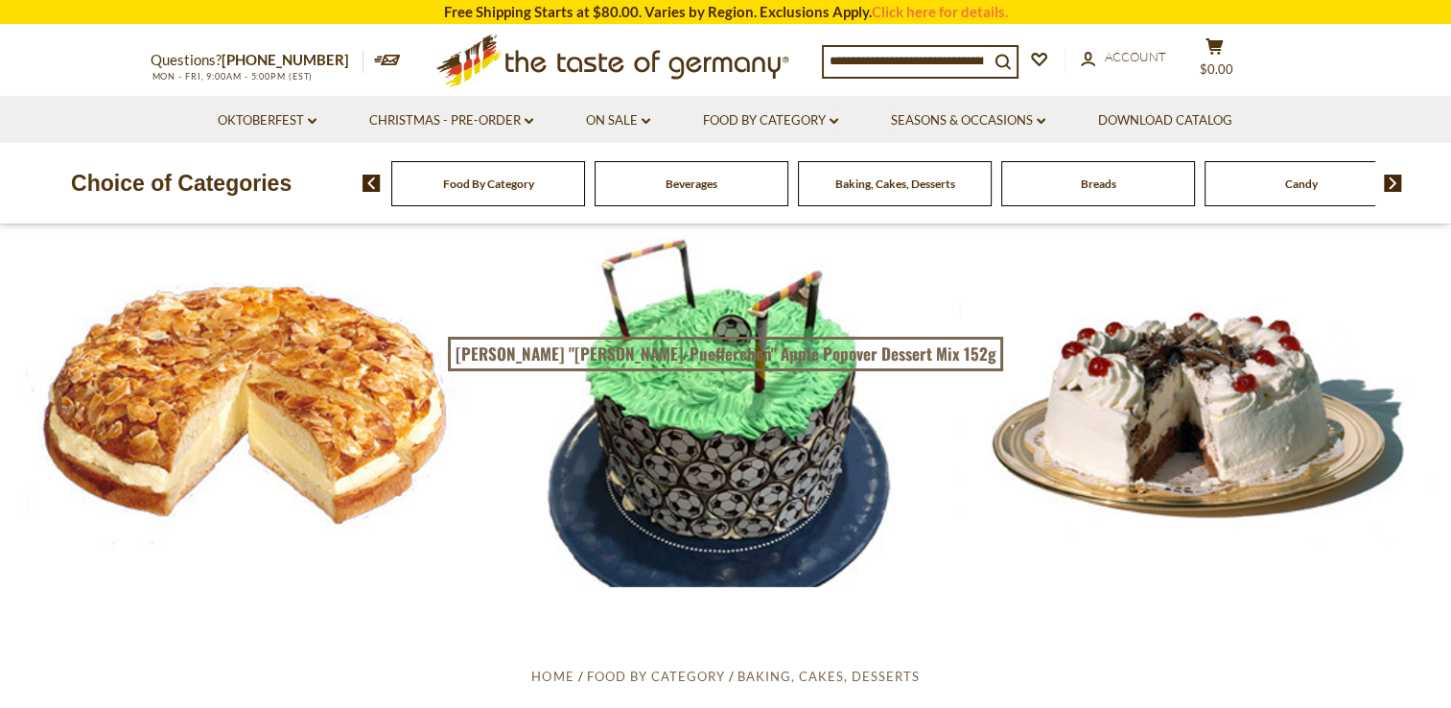
click at [273, 432] on div at bounding box center [725, 405] width 1451 height 363
click at [833, 63] on input at bounding box center [906, 60] width 165 height 27
click at [1393, 177] on img at bounding box center [1393, 183] width 18 height 17
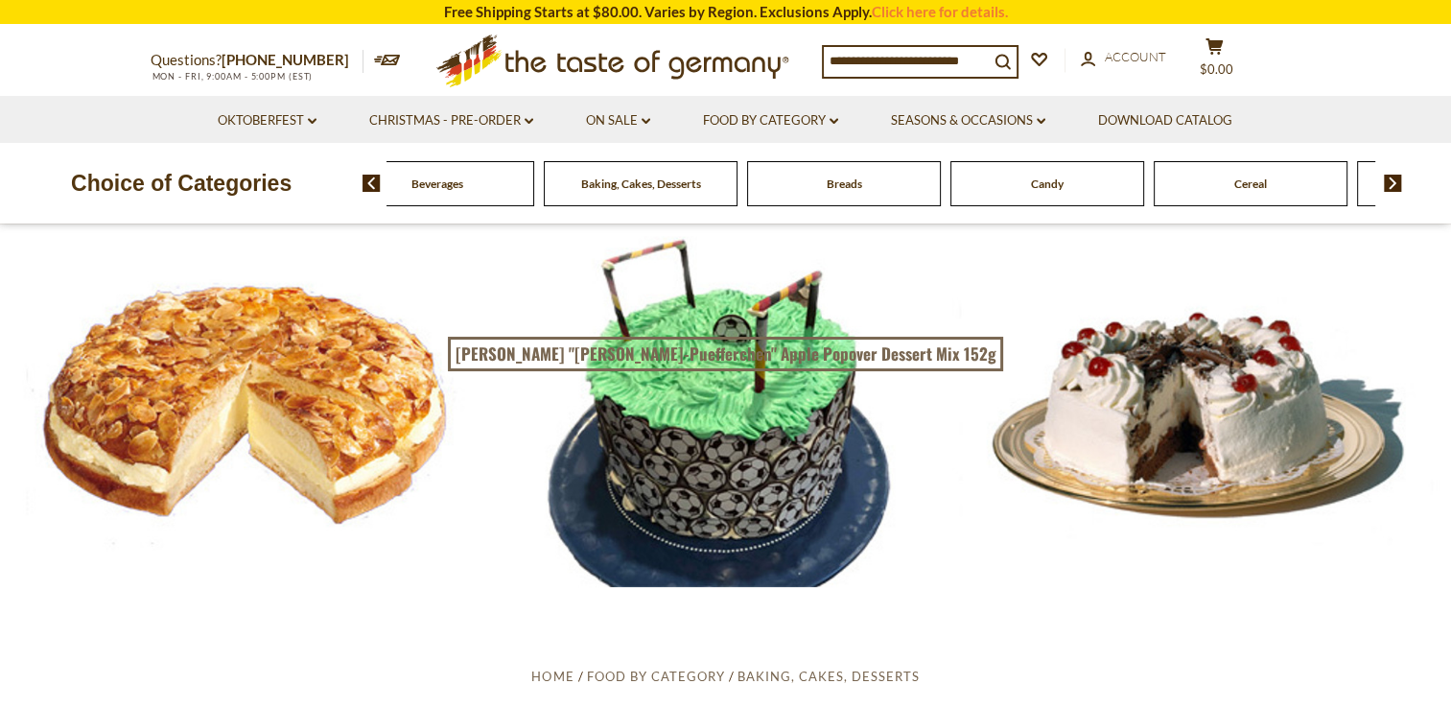
click at [1393, 177] on img at bounding box center [1393, 183] width 18 height 17
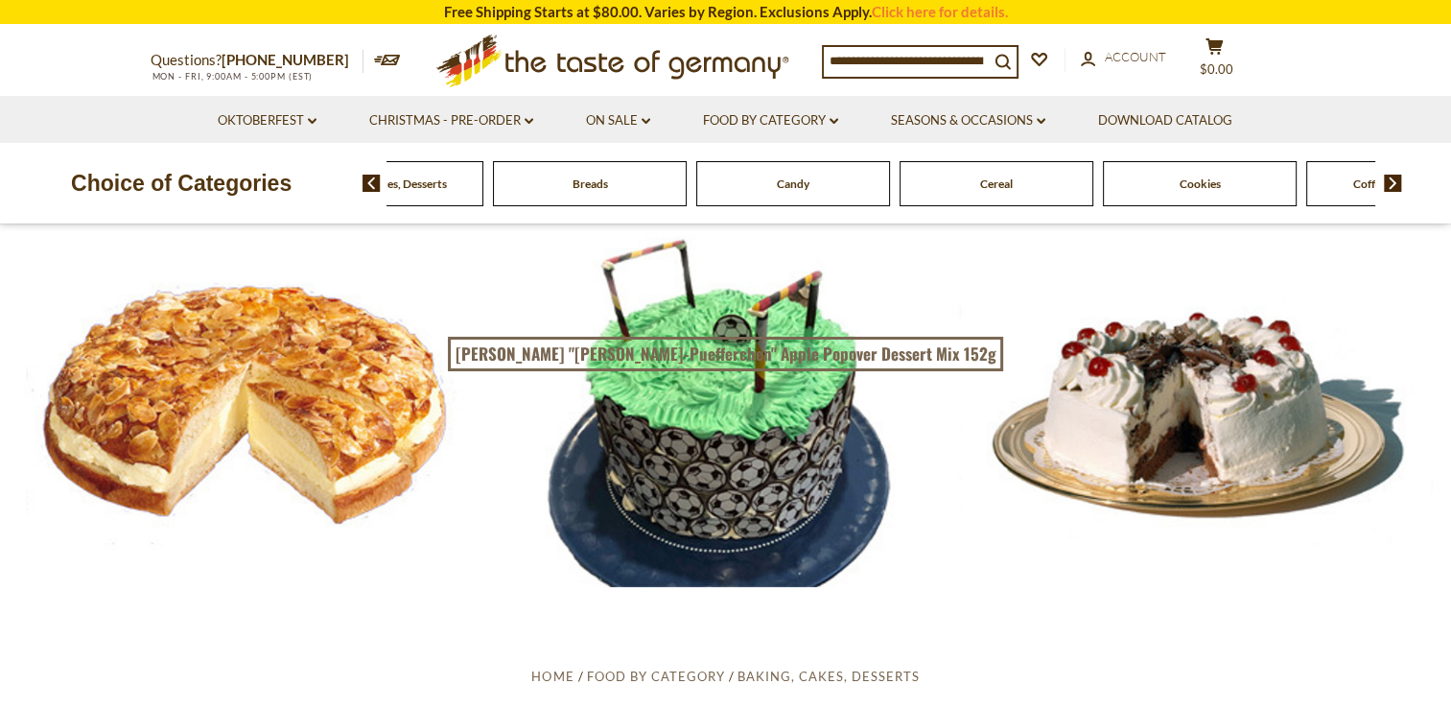
click at [1393, 177] on img at bounding box center [1393, 183] width 18 height 17
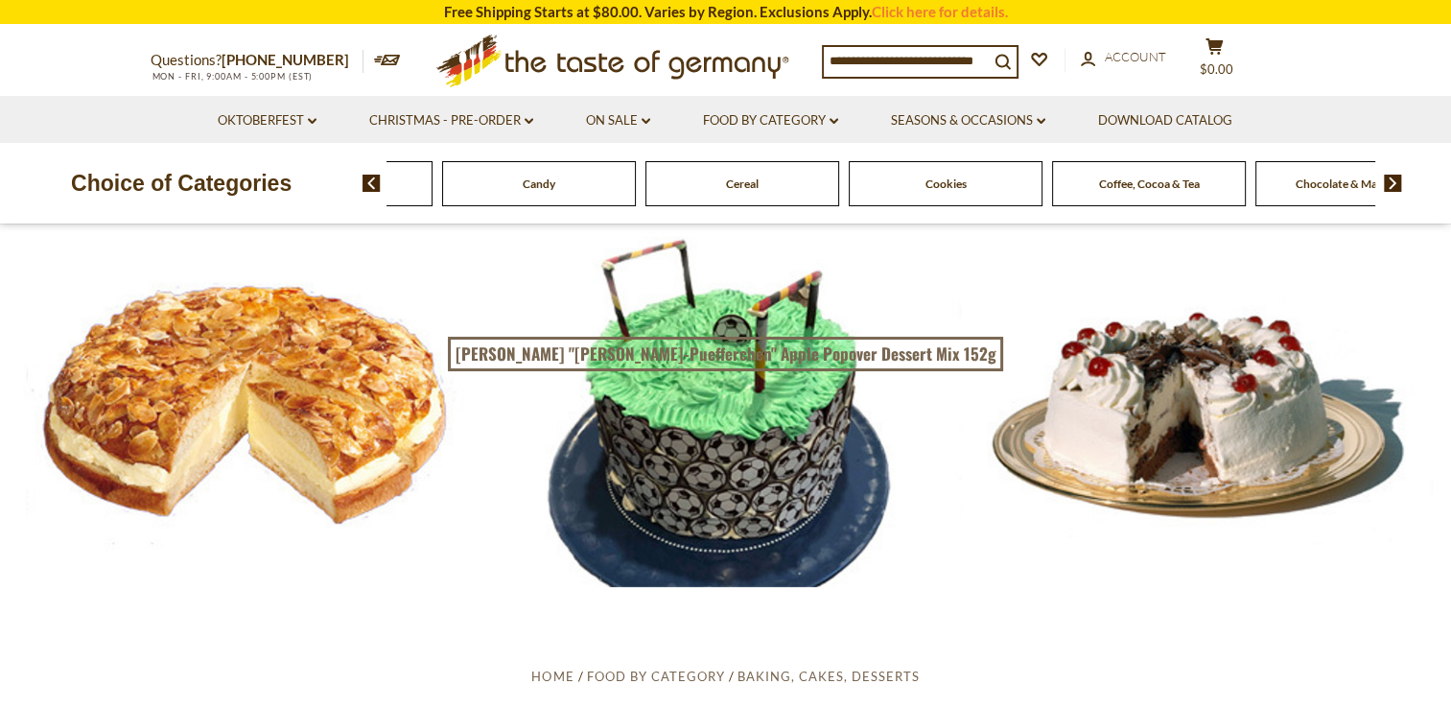
click at [1393, 177] on img at bounding box center [1393, 183] width 18 height 17
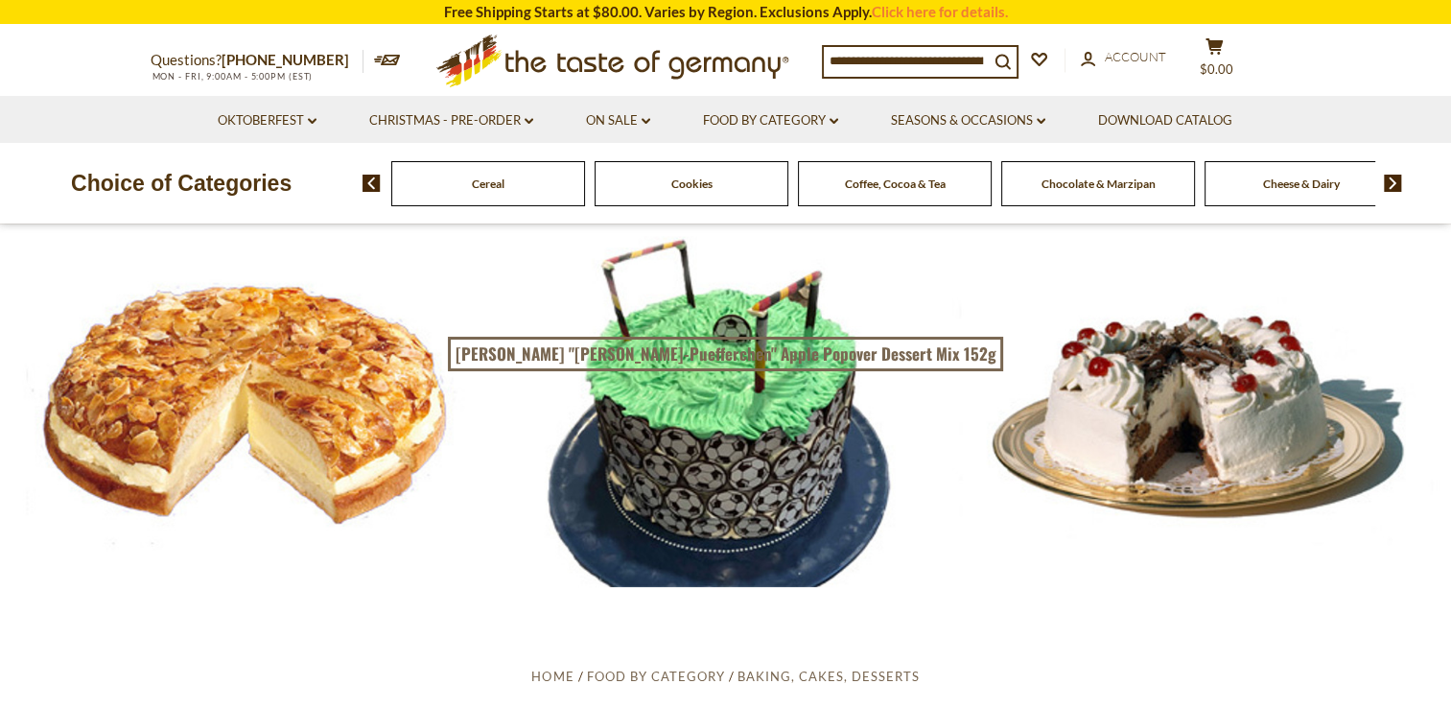
click at [1393, 177] on img at bounding box center [1393, 183] width 18 height 17
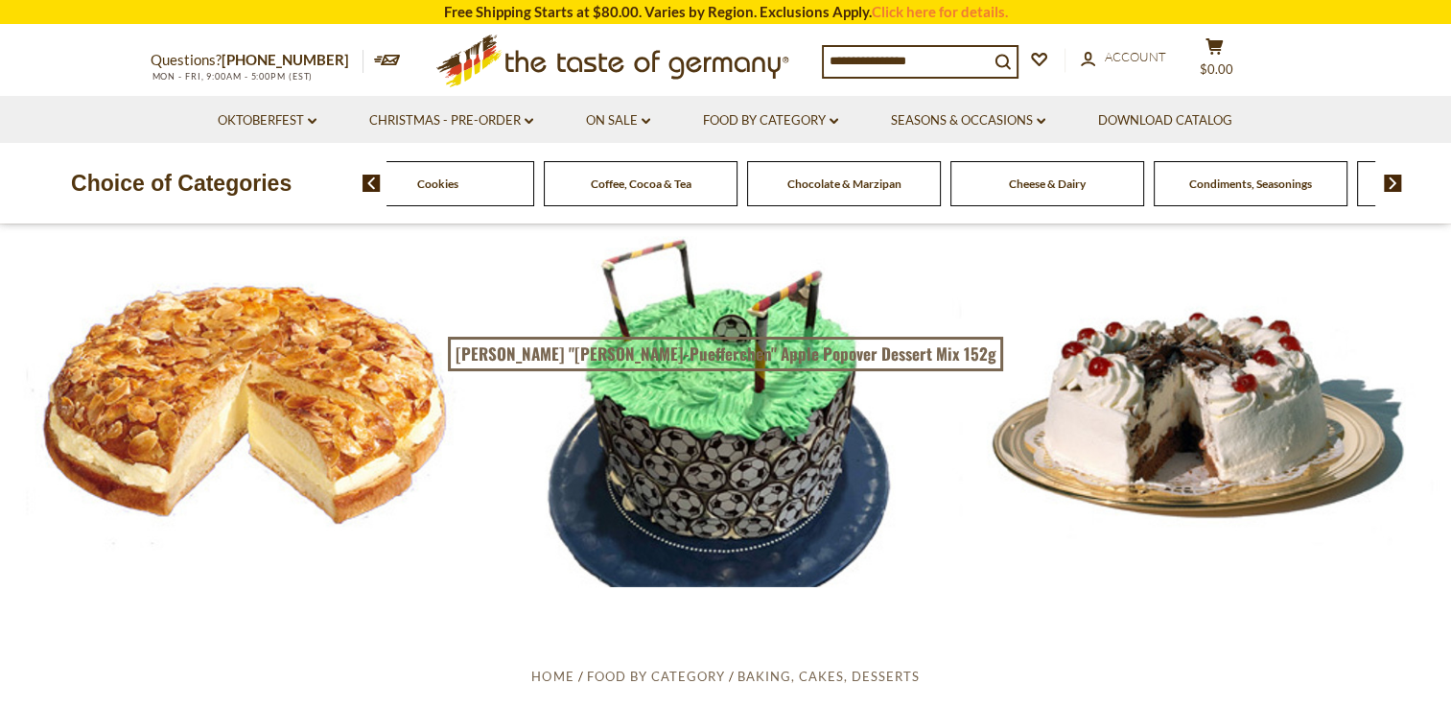
click at [1393, 177] on img at bounding box center [1393, 183] width 18 height 17
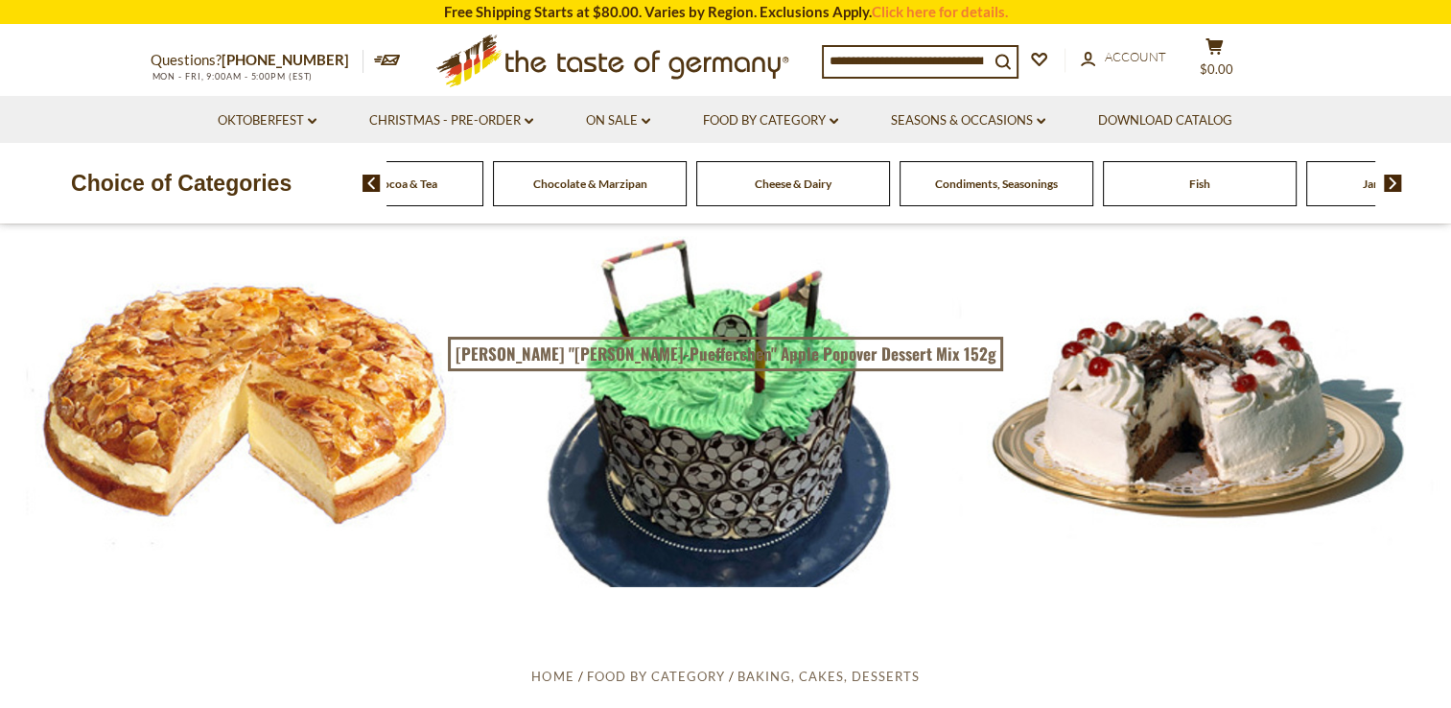
click at [1399, 174] on div "Food By Category Beverages Baking, Cakes, Desserts Breads Candy Cereal Cookies …" at bounding box center [907, 183] width 1089 height 46
click at [1395, 180] on img at bounding box center [1393, 183] width 18 height 17
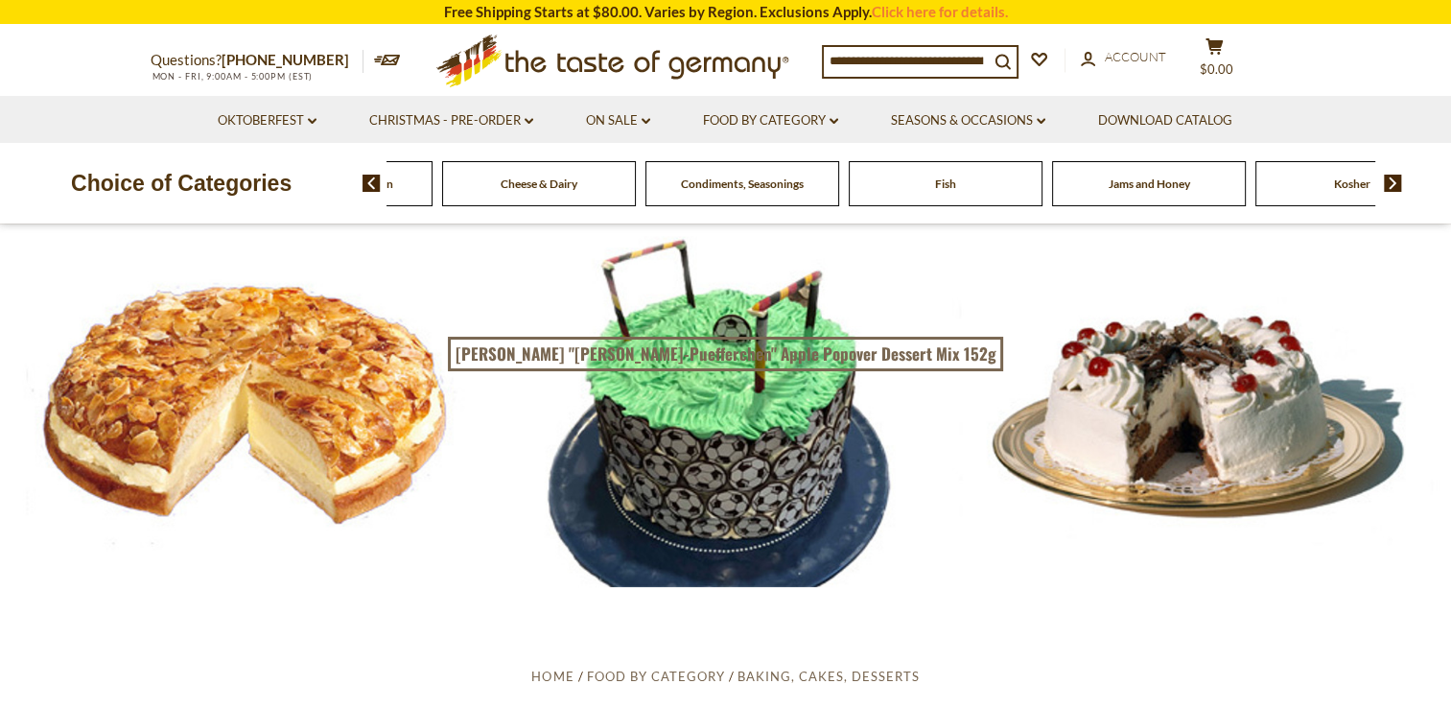
click at [1396, 178] on img at bounding box center [1393, 183] width 18 height 17
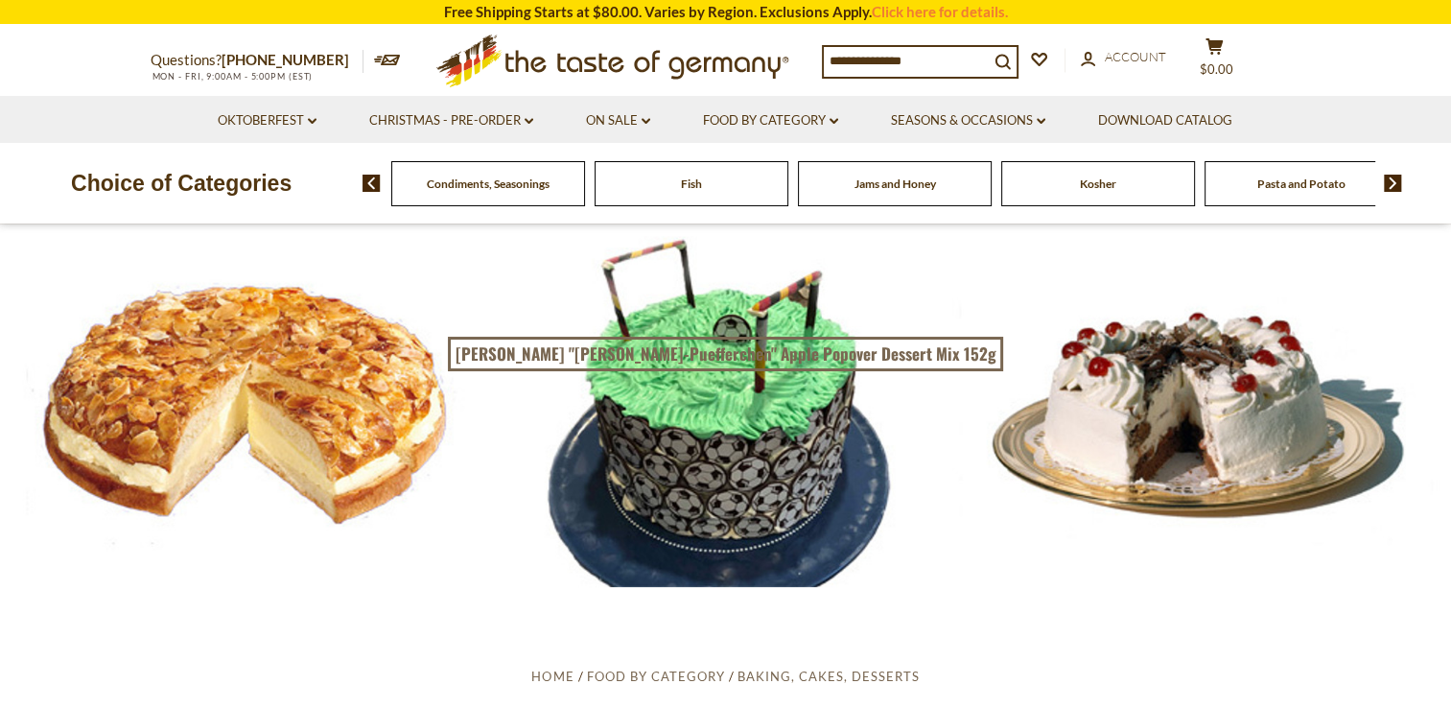
click at [1396, 178] on img at bounding box center [1393, 183] width 18 height 17
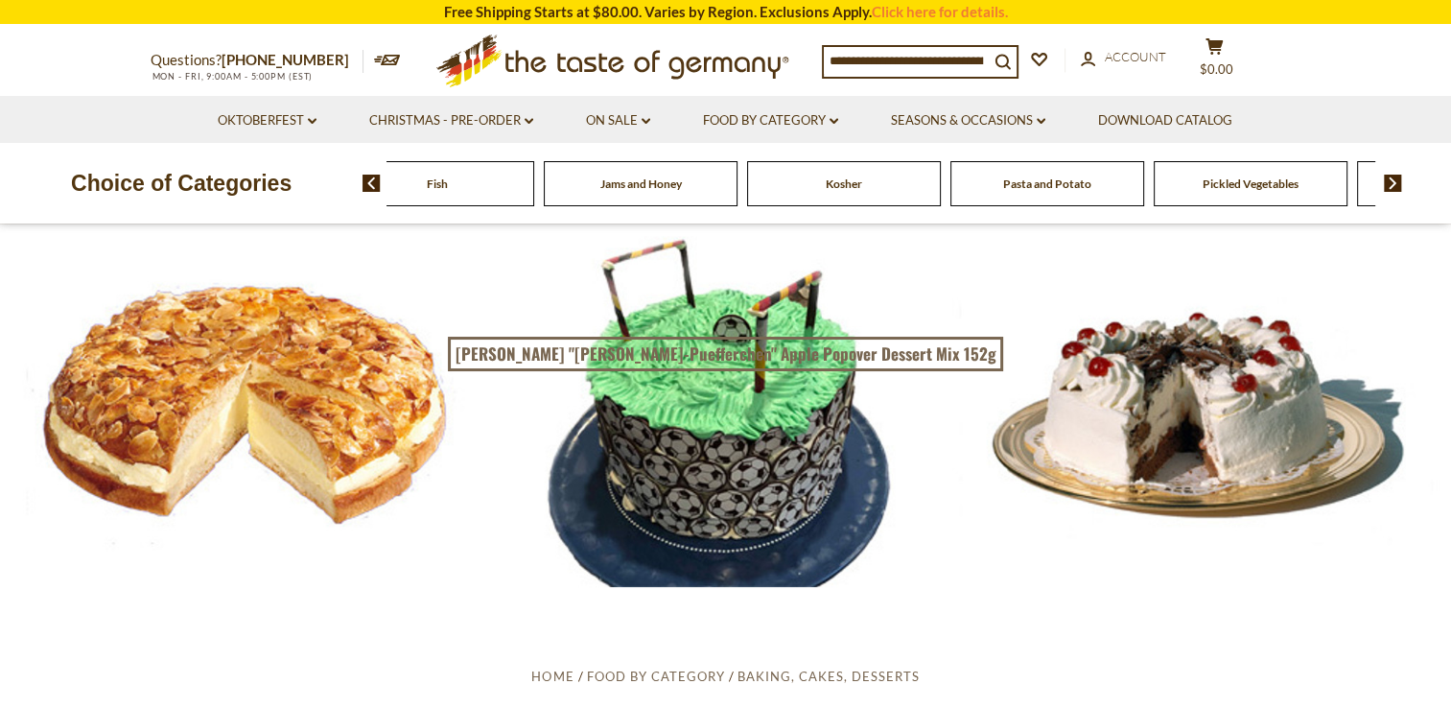
click at [234, 361] on div at bounding box center [725, 405] width 1451 height 363
click at [368, 181] on img at bounding box center [372, 183] width 18 height 17
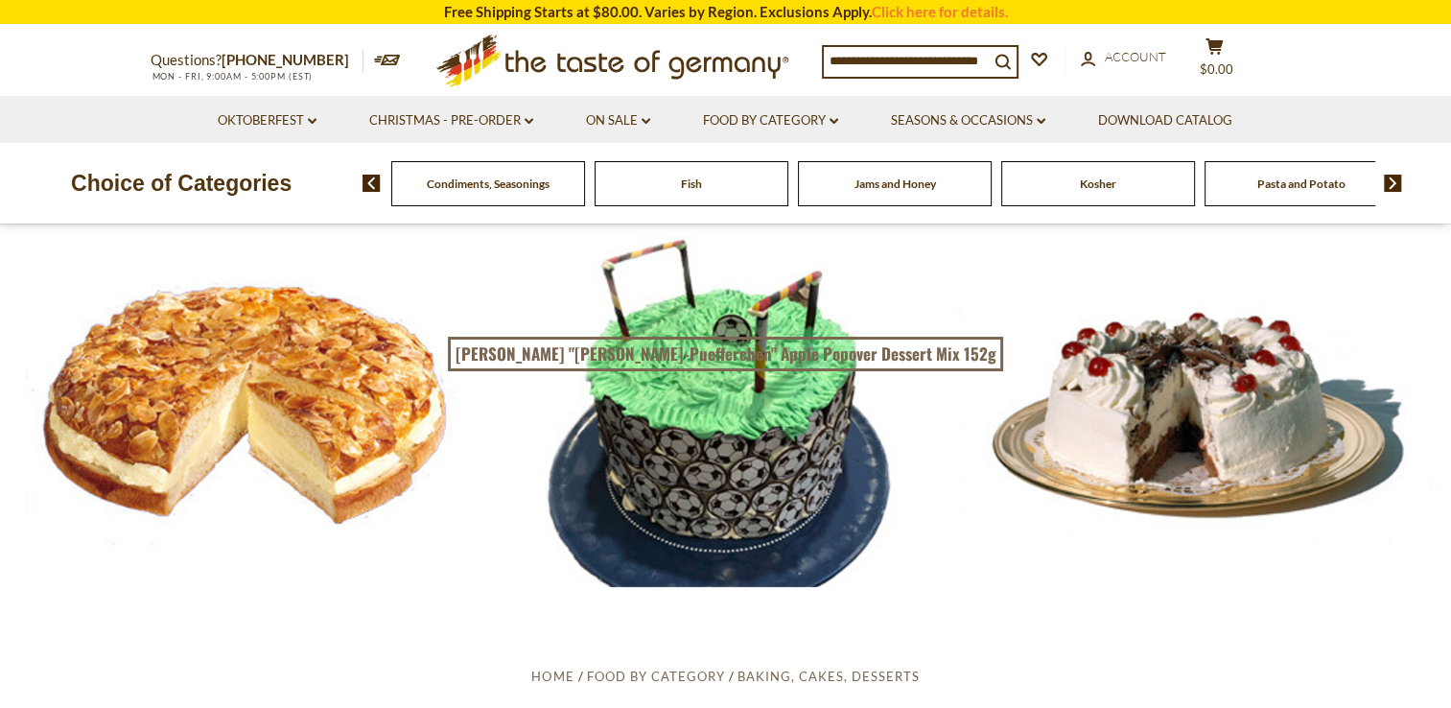
click at [368, 181] on img at bounding box center [372, 183] width 18 height 17
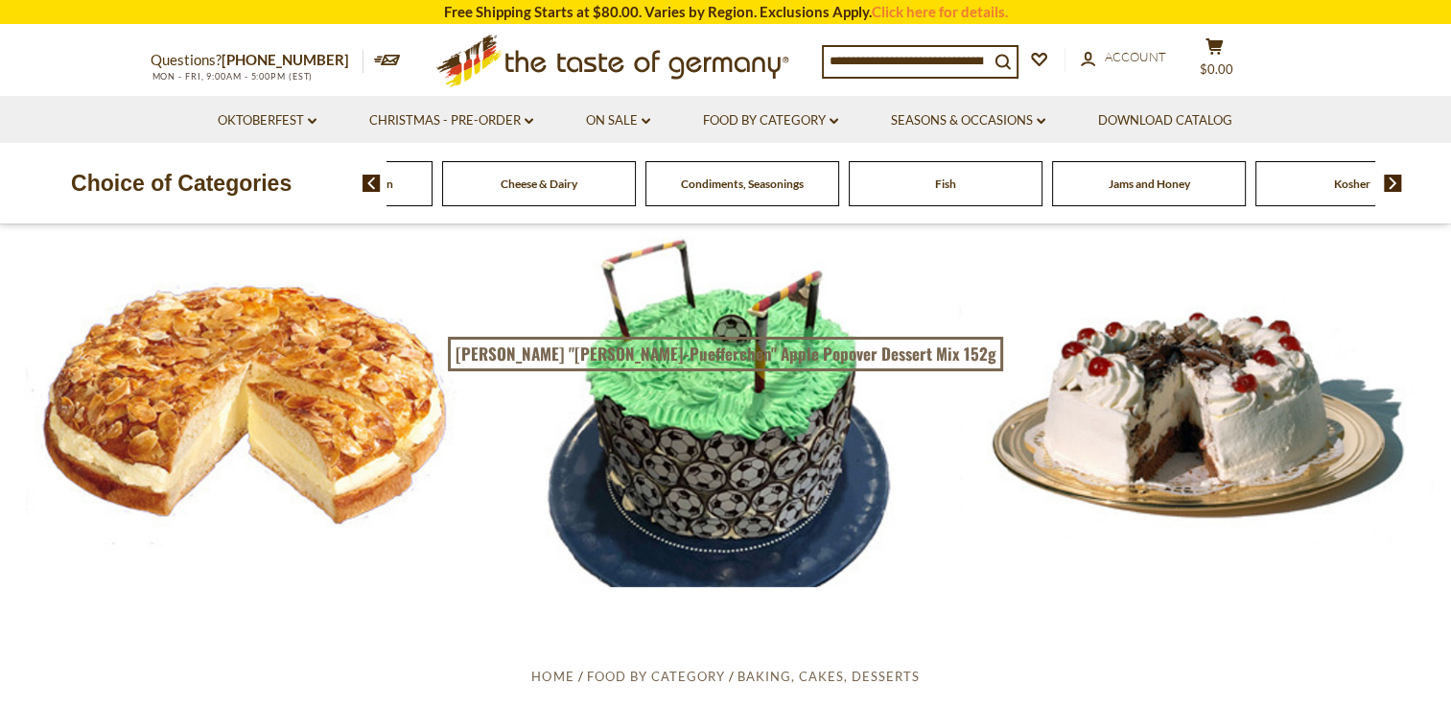
click at [368, 181] on img at bounding box center [372, 183] width 18 height 17
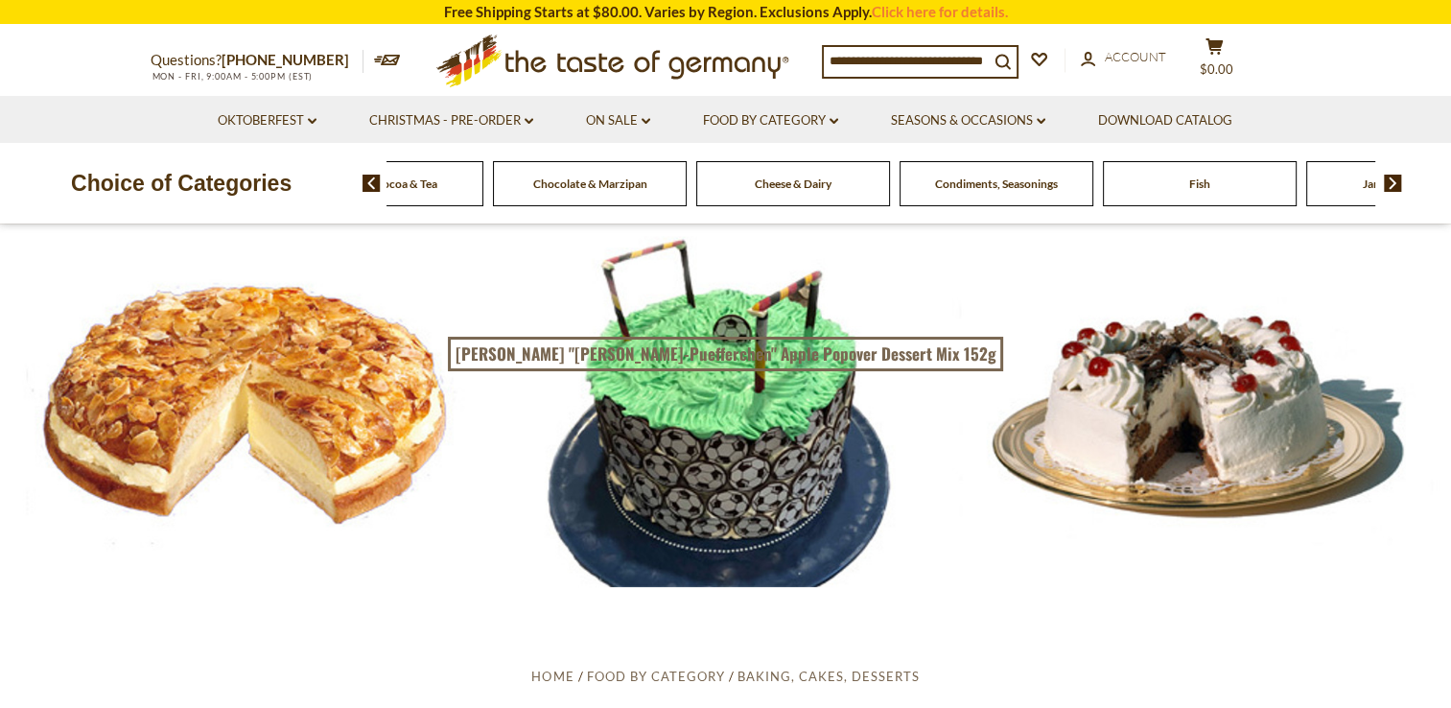
click at [368, 181] on img at bounding box center [372, 183] width 18 height 17
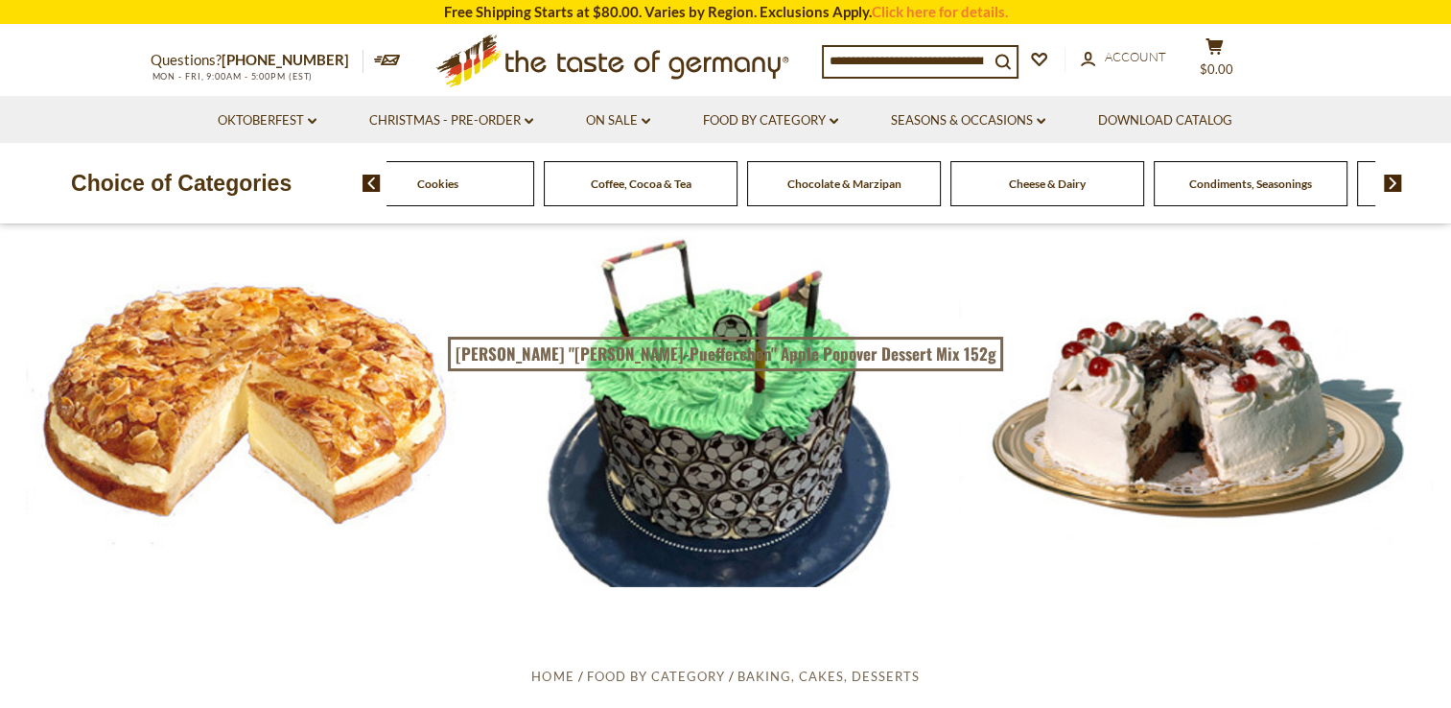
click at [368, 181] on img at bounding box center [372, 183] width 18 height 17
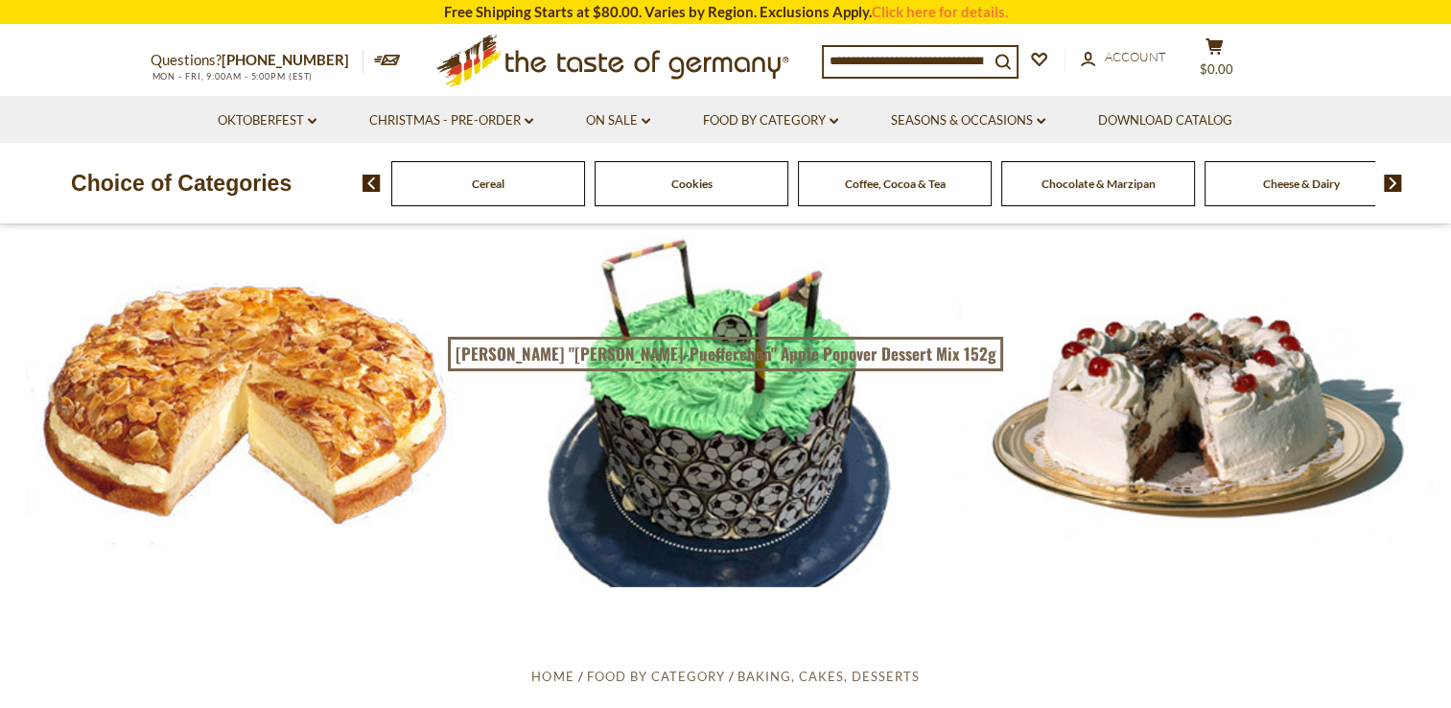
click at [368, 180] on img at bounding box center [372, 183] width 18 height 17
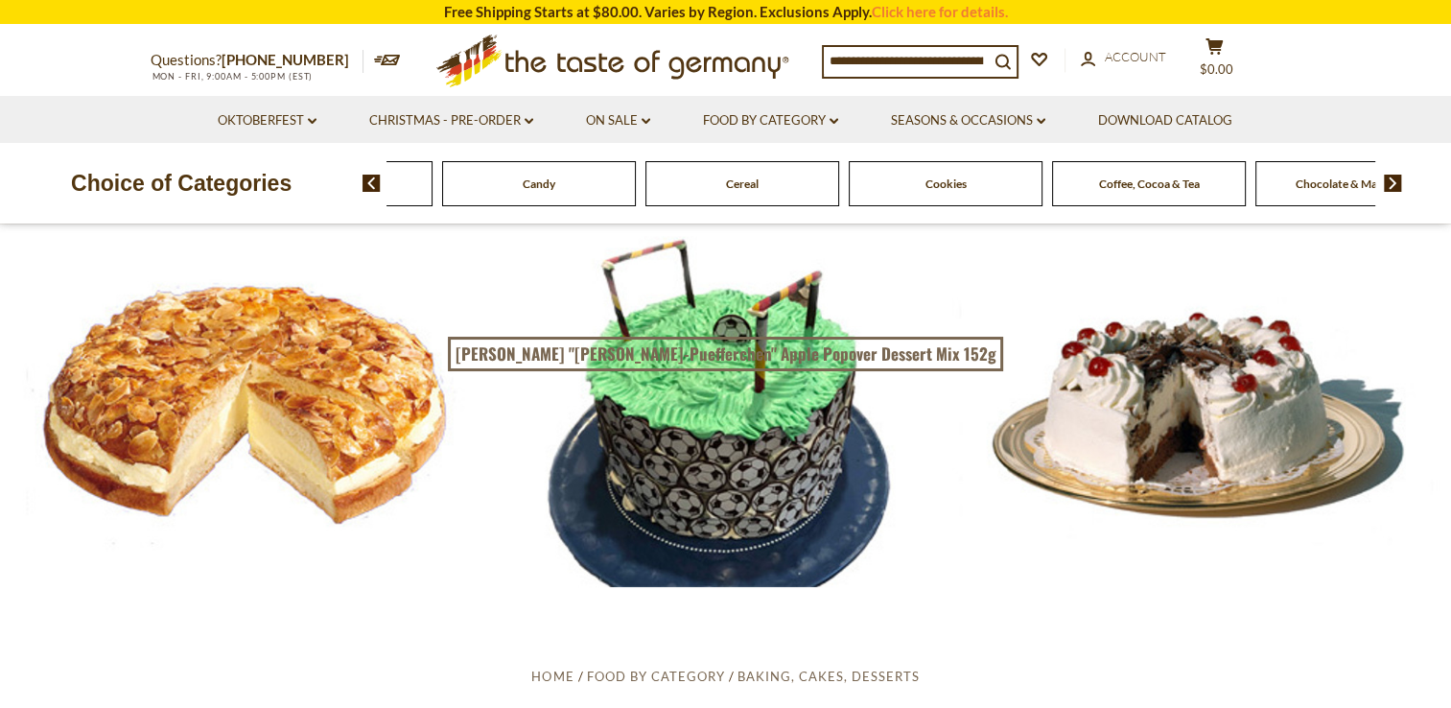
click at [367, 179] on img at bounding box center [372, 183] width 18 height 17
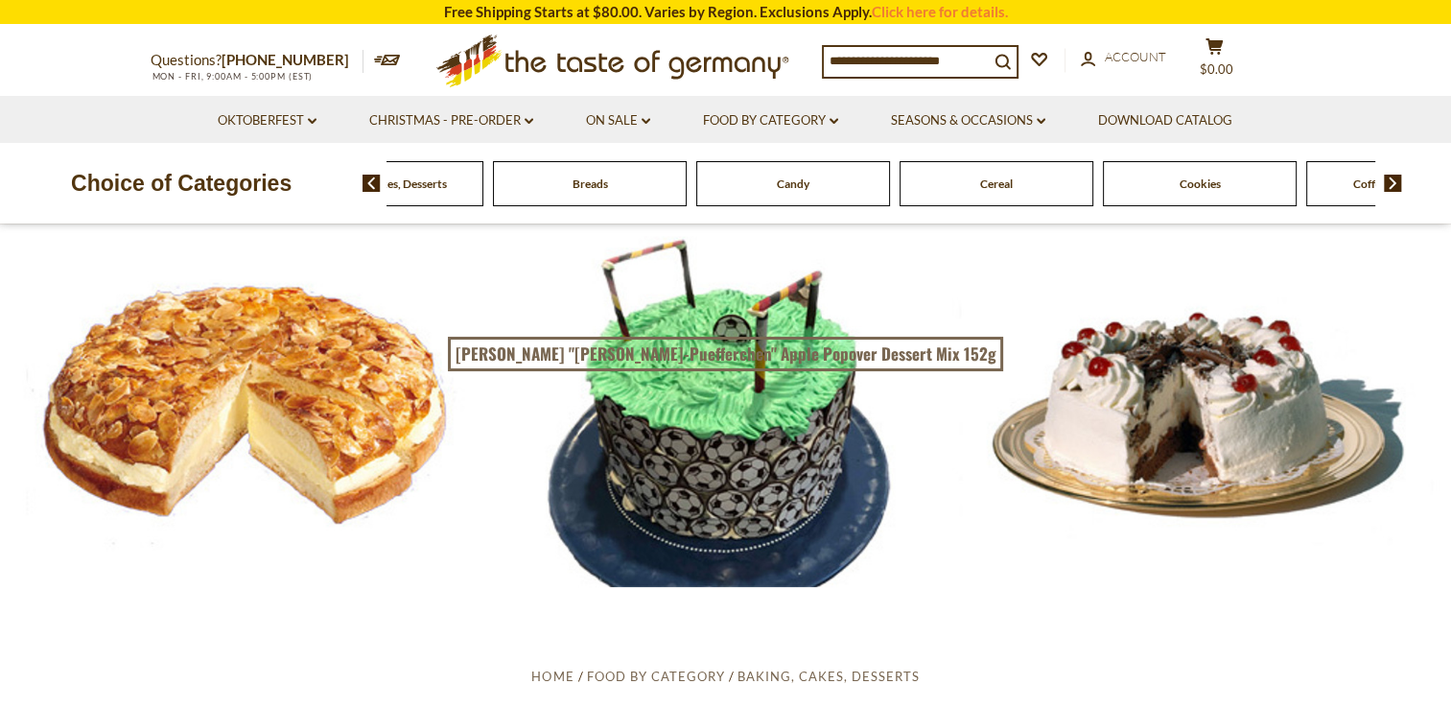
click at [367, 178] on img at bounding box center [372, 183] width 18 height 17
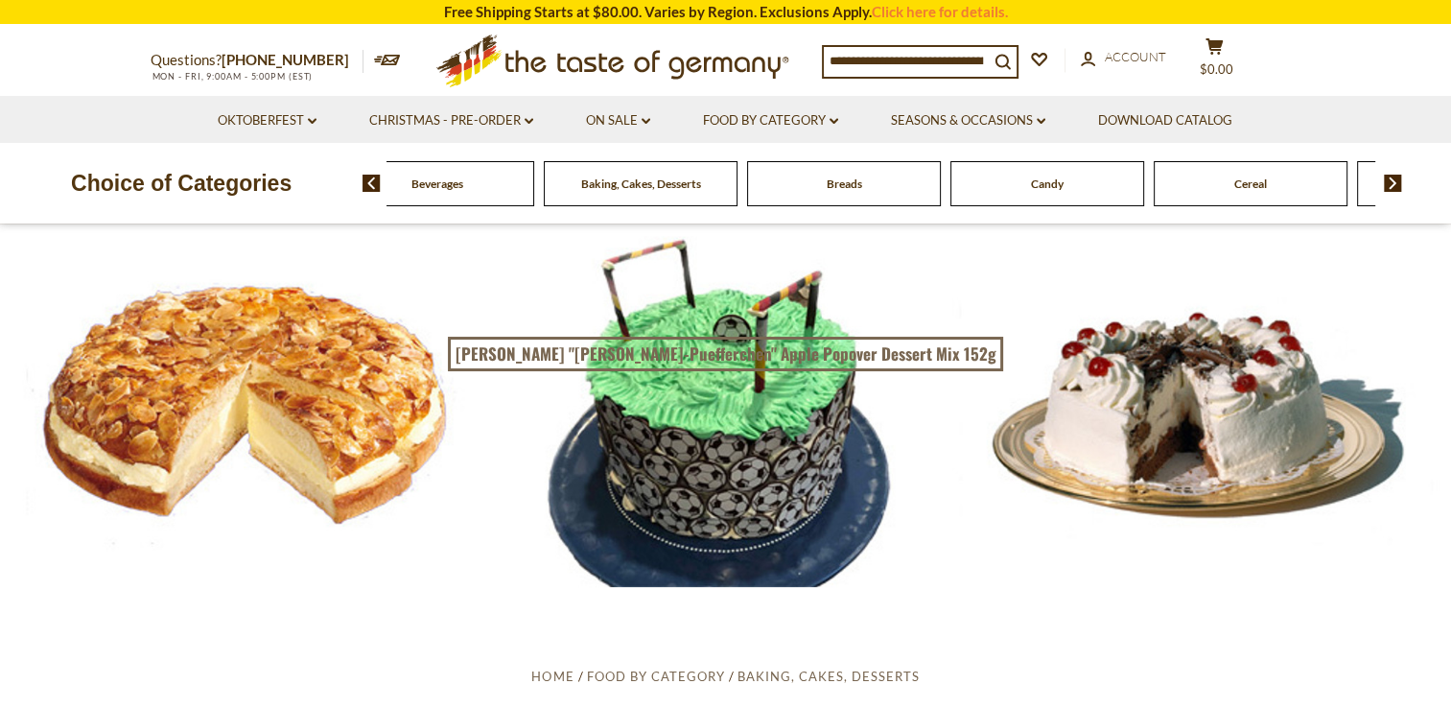
click at [331, 201] on div "Baking, Cakes, Desserts" at bounding box center [234, 183] width 194 height 45
click at [595, 177] on span "Baking, Cakes, Desserts" at bounding box center [641, 184] width 120 height 14
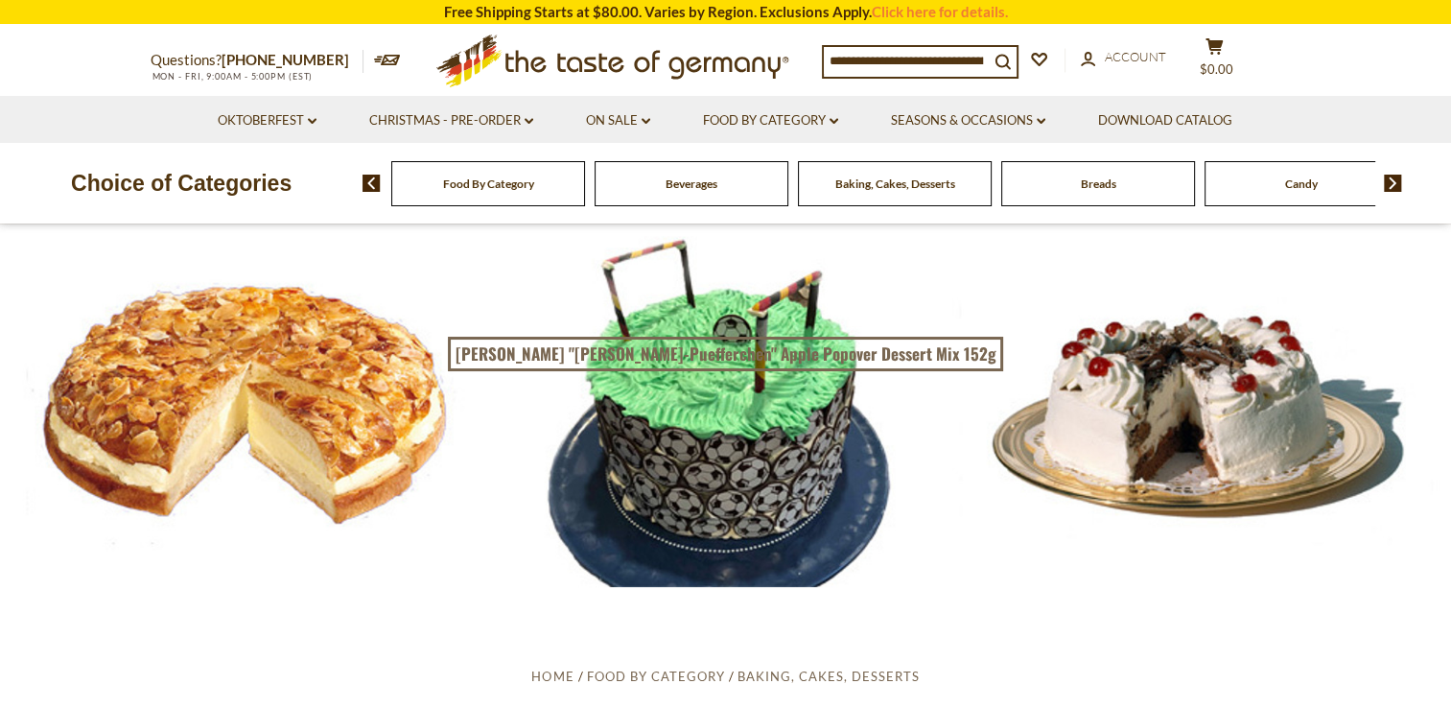
click at [360, 385] on div at bounding box center [725, 405] width 1451 height 363
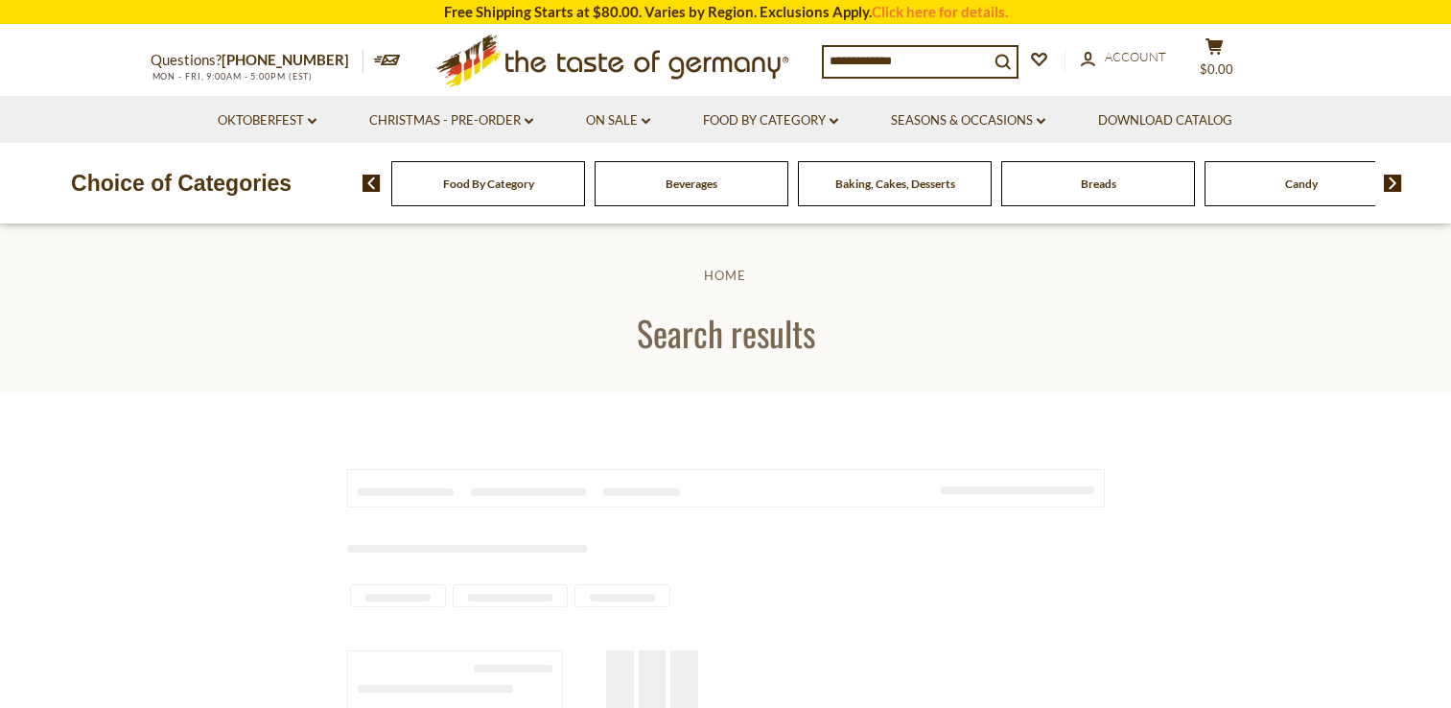
scroll to position [480, 0]
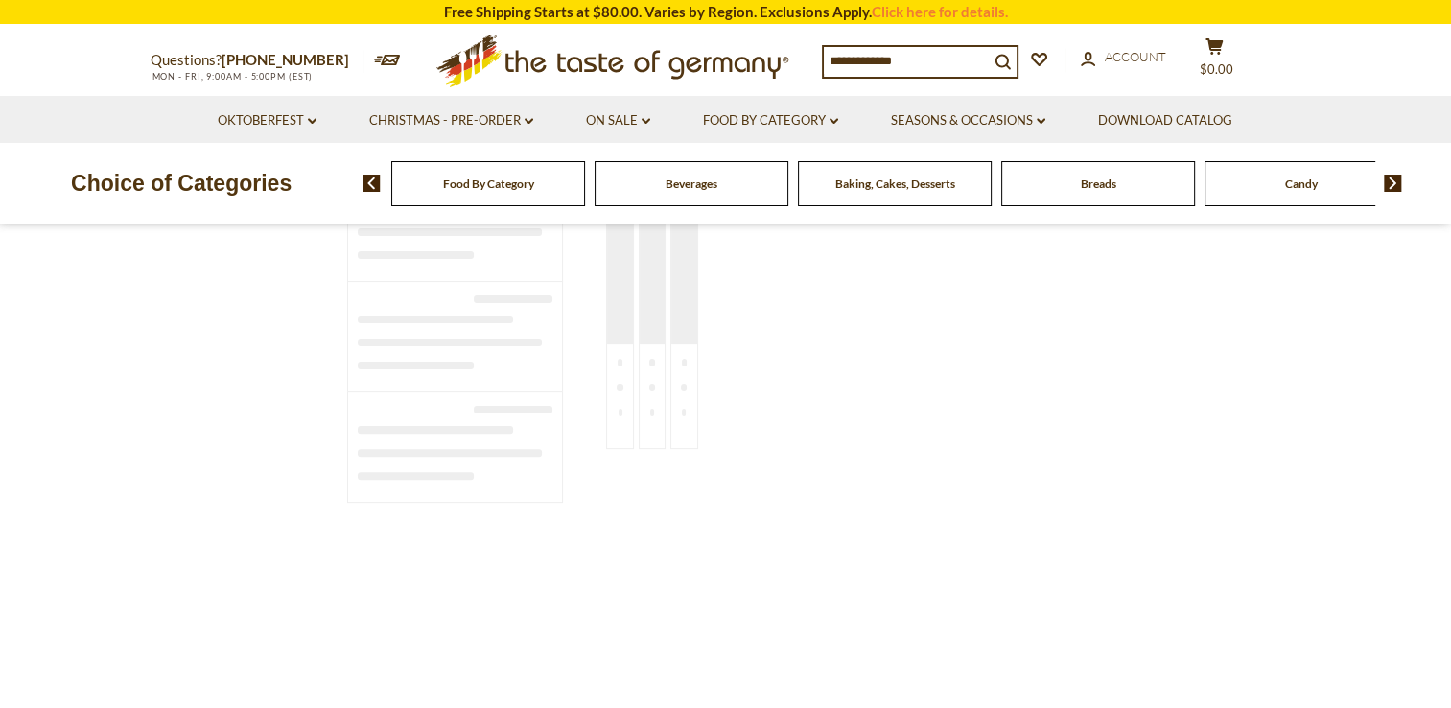
type input "**********"
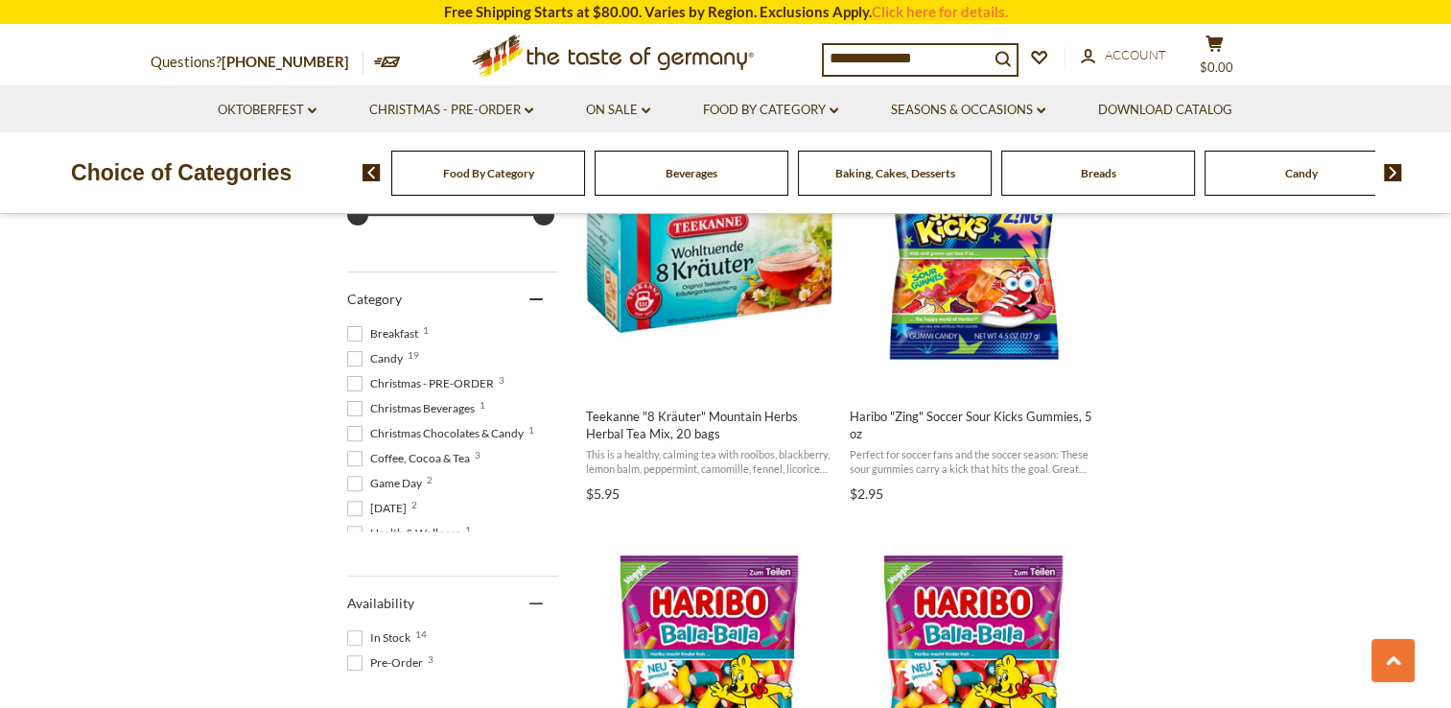
scroll to position [2956, 0]
